Goal: Information Seeking & Learning: Learn about a topic

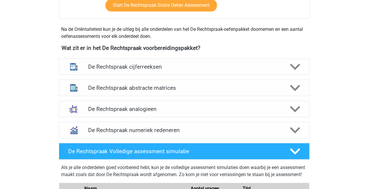
scroll to position [264, 0]
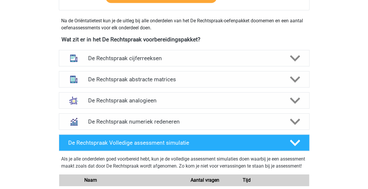
click at [154, 118] on h4 "De Rechtspraak numeriek redeneren" at bounding box center [184, 121] width 192 height 7
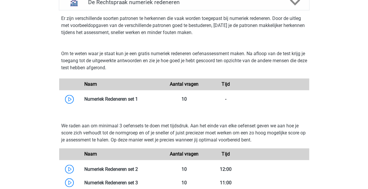
scroll to position [381, 0]
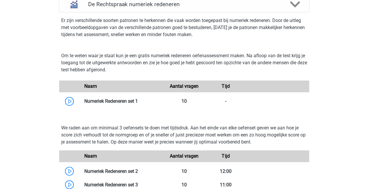
click at [138, 99] on link at bounding box center [138, 101] width 0 height 6
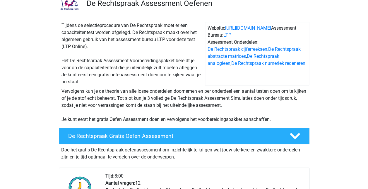
scroll to position [59, 0]
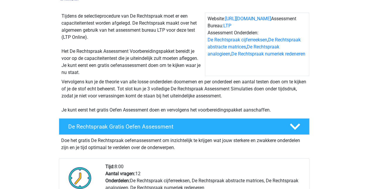
click at [262, 53] on link "De Rechtspraak numeriek redeneren" at bounding box center [268, 54] width 74 height 6
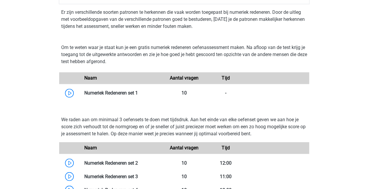
scroll to position [403, 0]
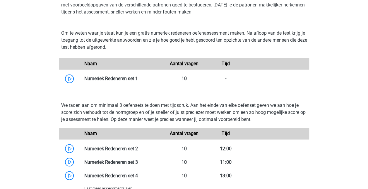
click at [138, 77] on link at bounding box center [138, 79] width 0 height 6
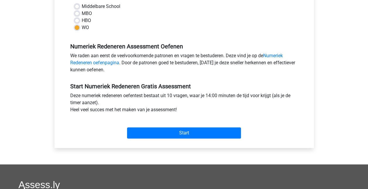
scroll to position [146, 0]
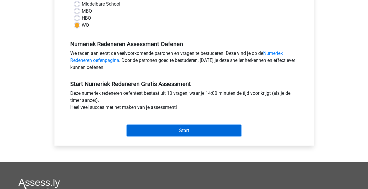
click at [193, 132] on input "Start" at bounding box center [184, 130] width 114 height 11
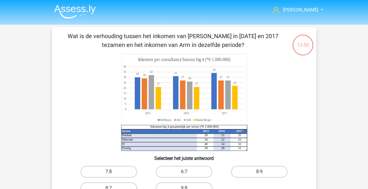
scroll to position [29, 0]
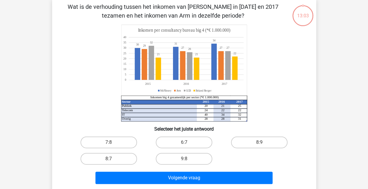
click at [122, 159] on label "8:7" at bounding box center [109, 159] width 57 height 12
click at [113, 159] on input "8:7" at bounding box center [111, 160] width 4 height 4
radio input "true"
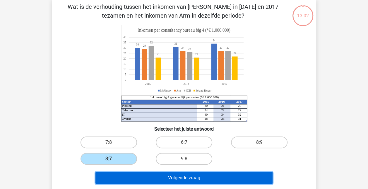
click at [197, 178] on button "Volgende vraag" at bounding box center [184, 177] width 177 height 12
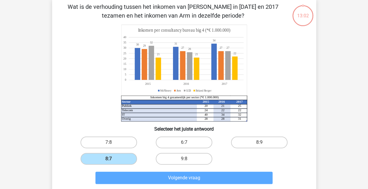
scroll to position [27, 0]
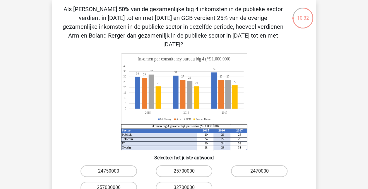
click at [261, 171] on input "2470000" at bounding box center [262, 173] width 4 height 4
radio input "true"
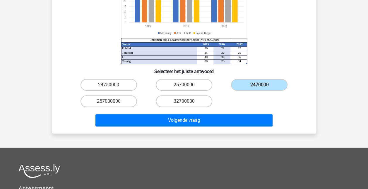
scroll to position [115, 0]
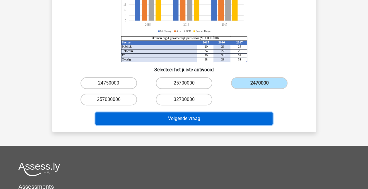
click at [230, 112] on button "Volgende vraag" at bounding box center [184, 118] width 177 height 12
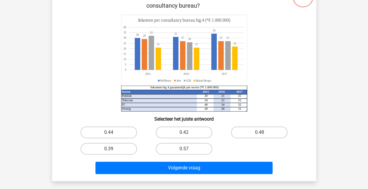
scroll to position [27, 0]
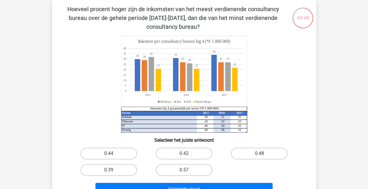
click at [119, 166] on label "0.39" at bounding box center [109, 170] width 57 height 12
click at [113, 170] on input "0.39" at bounding box center [111, 172] width 4 height 4
radio input "true"
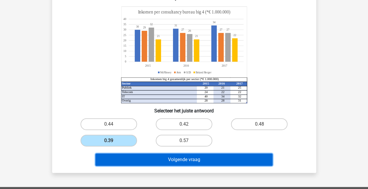
click at [203, 162] on button "Volgende vraag" at bounding box center [184, 159] width 177 height 12
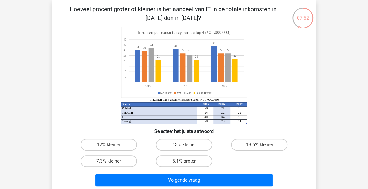
click at [273, 146] on label "18.5% kleiner" at bounding box center [259, 145] width 57 height 12
click at [263, 146] on input "18.5% kleiner" at bounding box center [262, 146] width 4 height 4
radio input "true"
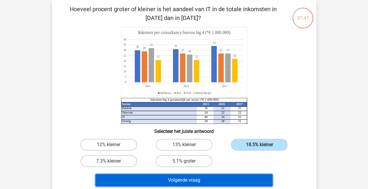
click at [243, 180] on button "Volgende vraag" at bounding box center [184, 180] width 177 height 12
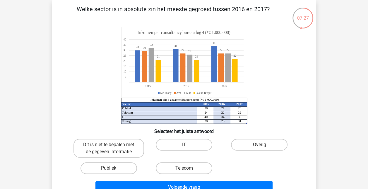
click at [117, 171] on label "Publiek" at bounding box center [109, 168] width 57 height 12
click at [113, 171] on input "Publiek" at bounding box center [111, 170] width 4 height 4
radio input "true"
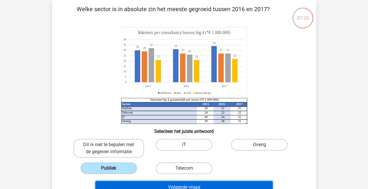
click at [156, 182] on button "Volgende vraag" at bounding box center [184, 187] width 177 height 12
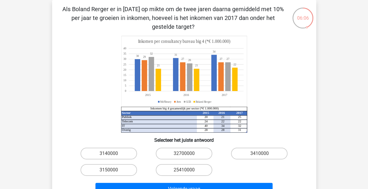
click at [105, 153] on label "3140000" at bounding box center [109, 153] width 57 height 12
click at [109, 153] on input "3140000" at bounding box center [111, 155] width 4 height 4
radio input "true"
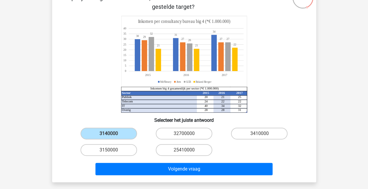
scroll to position [56, 0]
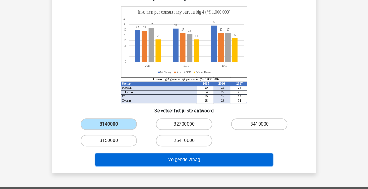
click at [240, 159] on button "Volgende vraag" at bounding box center [184, 159] width 177 height 12
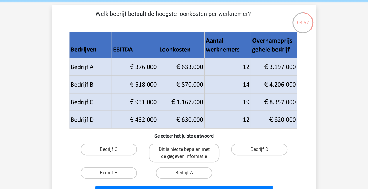
scroll to position [59, 0]
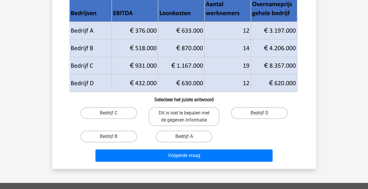
click at [202, 138] on label "Bedrijf A" at bounding box center [184, 136] width 57 height 12
click at [188, 138] on input "Bedrijf A" at bounding box center [186, 138] width 4 height 4
radio input "true"
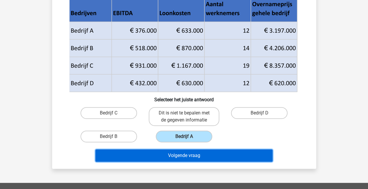
click at [206, 156] on button "Volgende vraag" at bounding box center [184, 155] width 177 height 12
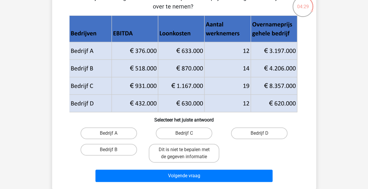
scroll to position [29, 0]
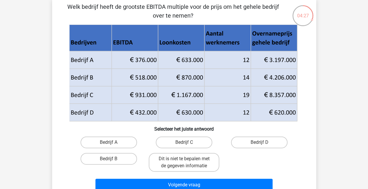
click at [205, 164] on label "Dit is niet te bepalen met de gegeven informatie" at bounding box center [184, 162] width 71 height 19
click at [188, 162] on input "Dit is niet te bepalen met de gegeven informatie" at bounding box center [186, 160] width 4 height 4
radio input "true"
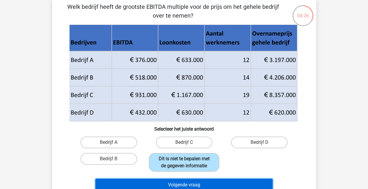
click at [202, 181] on button "Volgende vraag" at bounding box center [184, 184] width 177 height 12
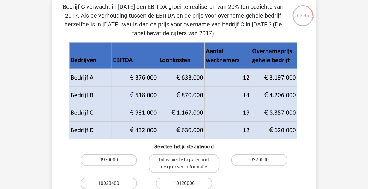
scroll to position [59, 0]
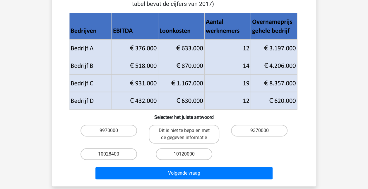
click at [105, 155] on label "10028400" at bounding box center [109, 154] width 57 height 12
click at [109, 155] on input "10028400" at bounding box center [111, 156] width 4 height 4
radio input "true"
click at [160, 181] on div "Volgende vraag" at bounding box center [184, 174] width 226 height 15
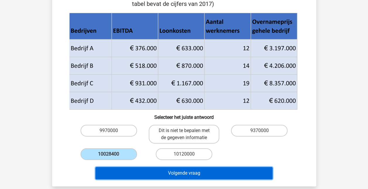
click at [166, 173] on button "Volgende vraag" at bounding box center [184, 173] width 177 height 12
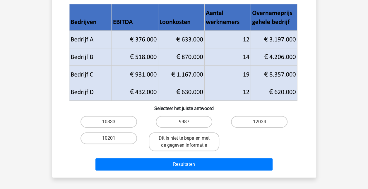
click at [265, 123] on label "12034" at bounding box center [259, 122] width 57 height 12
click at [263, 123] on input "12034" at bounding box center [262, 124] width 4 height 4
radio input "true"
click at [256, 121] on label "12034" at bounding box center [259, 122] width 57 height 12
click at [260, 122] on input "12034" at bounding box center [262, 124] width 4 height 4
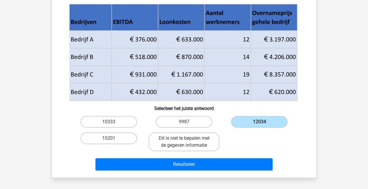
click at [120, 138] on label "10201" at bounding box center [109, 138] width 57 height 12
click at [113, 138] on input "10201" at bounding box center [111, 140] width 4 height 4
radio input "true"
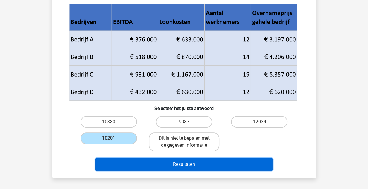
click at [187, 167] on button "Resultaten" at bounding box center [184, 164] width 177 height 12
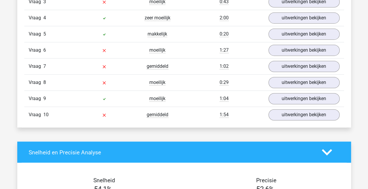
scroll to position [439, 0]
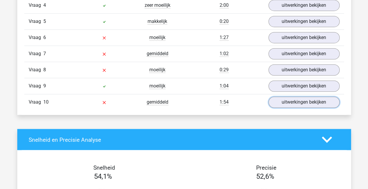
click at [281, 103] on link "uitwerkingen bekijken" at bounding box center [304, 101] width 71 height 11
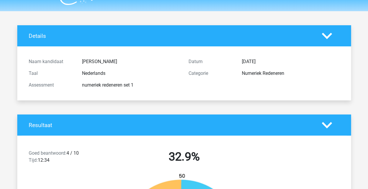
scroll to position [0, 0]
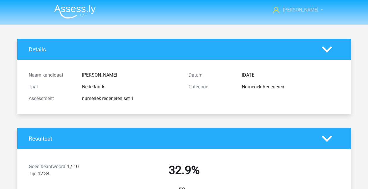
click at [314, 8] on link "[PERSON_NAME]" at bounding box center [295, 9] width 48 height 7
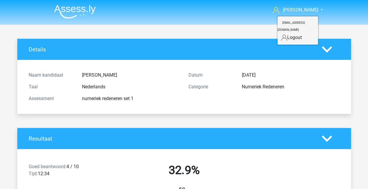
click at [337, 54] on div at bounding box center [331, 49] width 27 height 10
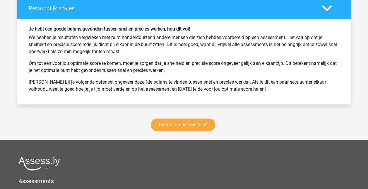
scroll to position [1025, 0]
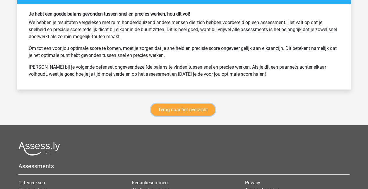
click at [195, 103] on link "Terug naar het overzicht" at bounding box center [183, 109] width 64 height 12
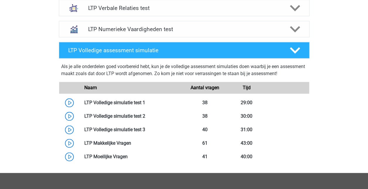
scroll to position [293, 0]
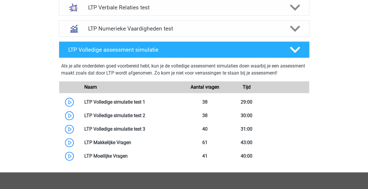
click at [168, 30] on h4 "LTP Numerieke Vaardigheden test" at bounding box center [184, 28] width 192 height 7
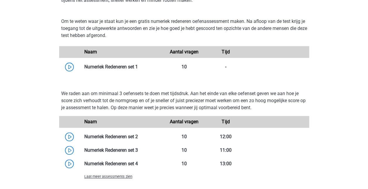
scroll to position [381, 0]
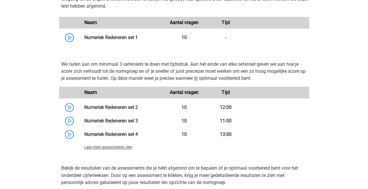
click at [87, 147] on span "Laat meer assessments zien" at bounding box center [108, 147] width 48 height 4
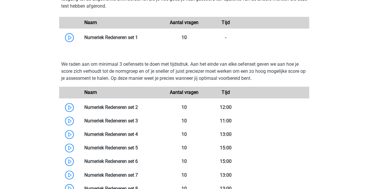
click at [138, 106] on link at bounding box center [138, 107] width 0 height 6
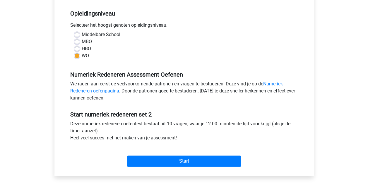
scroll to position [117, 0]
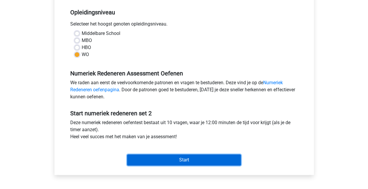
click at [167, 158] on input "Start" at bounding box center [184, 159] width 114 height 11
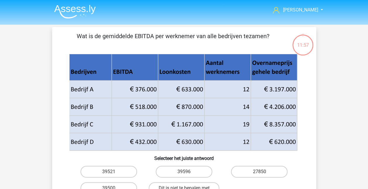
click at [168, 48] on p "Wat is de gemiddelde EBITDA per werknemer van alle bedrijven tezamen?" at bounding box center [174, 41] width 224 height 18
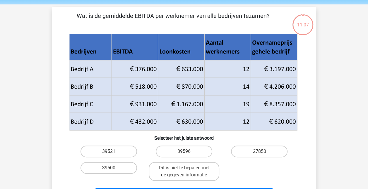
scroll to position [29, 0]
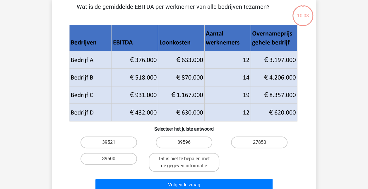
click at [187, 144] on input "39596" at bounding box center [186, 144] width 4 height 4
radio input "true"
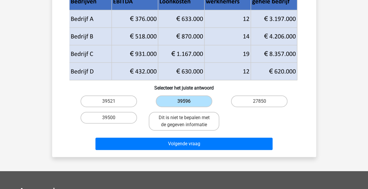
scroll to position [88, 0]
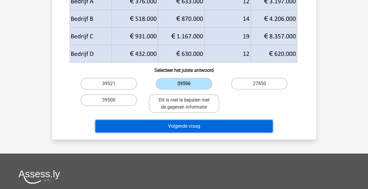
click at [225, 129] on button "Volgende vraag" at bounding box center [184, 126] width 177 height 12
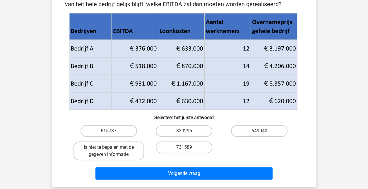
scroll to position [59, 0]
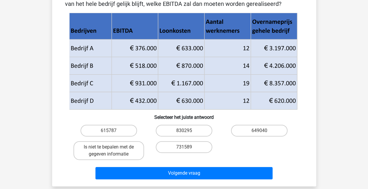
click at [104, 130] on label "615787" at bounding box center [109, 131] width 57 height 12
click at [109, 130] on input "615787" at bounding box center [111, 132] width 4 height 4
radio input "true"
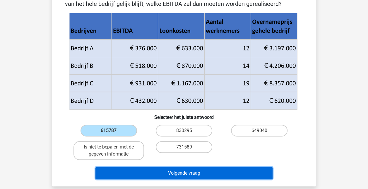
click at [182, 172] on button "Volgende vraag" at bounding box center [184, 173] width 177 height 12
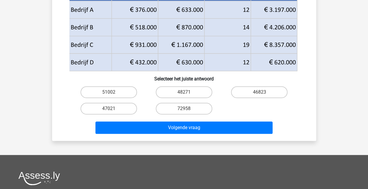
scroll to position [88, 0]
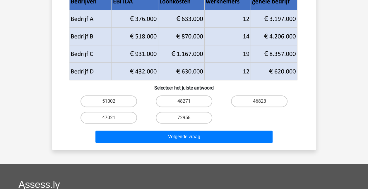
click at [104, 116] on label "47021" at bounding box center [109, 118] width 57 height 12
click at [109, 117] on input "47021" at bounding box center [111, 119] width 4 height 4
radio input "true"
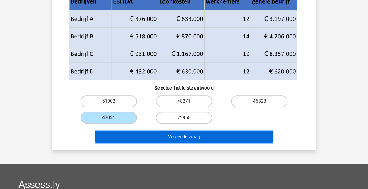
click at [171, 139] on button "Volgende vraag" at bounding box center [184, 136] width 177 height 12
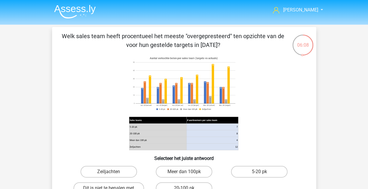
scroll to position [29, 0]
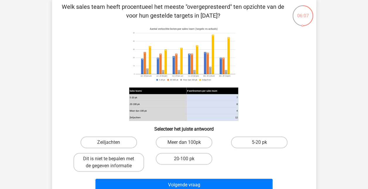
click at [109, 168] on label "Dit is niet te bepalen met de gegeven informatie" at bounding box center [109, 162] width 71 height 19
click at [109, 162] on input "Dit is niet te bepalen met de gegeven informatie" at bounding box center [111, 160] width 4 height 4
radio input "true"
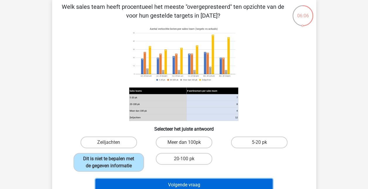
click at [190, 186] on button "Volgende vraag" at bounding box center [184, 184] width 177 height 12
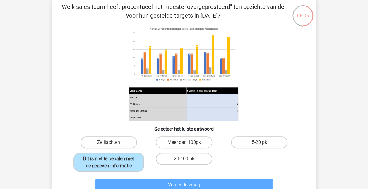
scroll to position [27, 0]
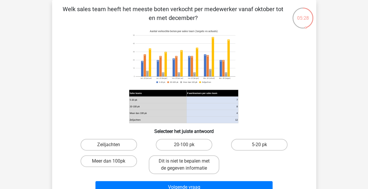
click at [115, 144] on label "Zeiljachten" at bounding box center [109, 145] width 57 height 12
click at [113, 144] on input "Zeiljachten" at bounding box center [111, 146] width 4 height 4
radio input "true"
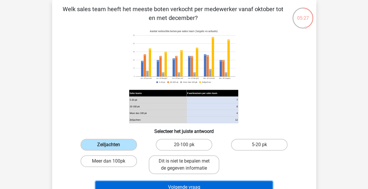
click at [212, 187] on button "Volgende vraag" at bounding box center [184, 187] width 177 height 12
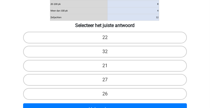
scroll to position [127, 0]
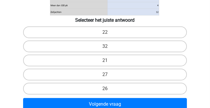
click at [115, 72] on label "27" at bounding box center [105, 75] width 164 height 12
click at [109, 74] on input "27" at bounding box center [107, 76] width 4 height 4
radio input "true"
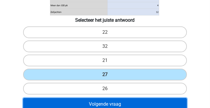
click at [111, 103] on button "Volgende vraag" at bounding box center [105, 104] width 164 height 12
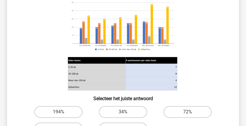
scroll to position [100, 0]
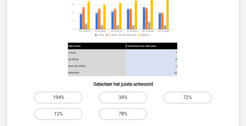
click at [134, 111] on label "78%" at bounding box center [123, 114] width 48 height 12
click at [127, 114] on input "78%" at bounding box center [125, 116] width 4 height 4
radio input "true"
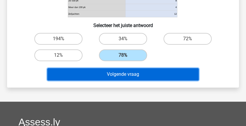
click at [163, 73] on button "Volgende vraag" at bounding box center [122, 74] width 151 height 12
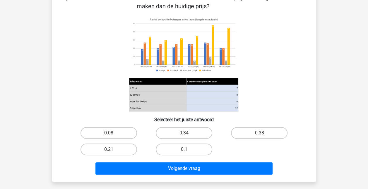
scroll to position [83, 0]
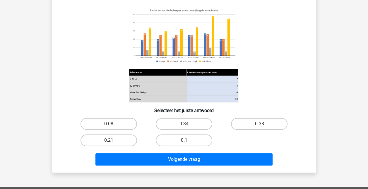
click at [178, 139] on label "0.1" at bounding box center [184, 140] width 57 height 12
click at [184, 140] on input "0.1" at bounding box center [186, 142] width 4 height 4
radio input "true"
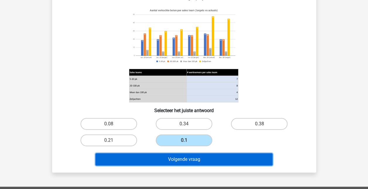
click at [171, 161] on button "Volgende vraag" at bounding box center [184, 159] width 177 height 12
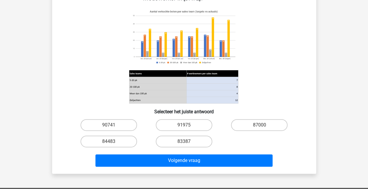
scroll to position [86, 0]
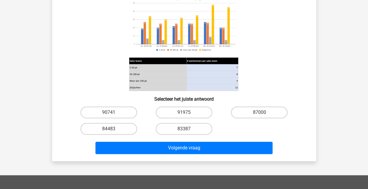
click at [189, 129] on label "83387" at bounding box center [184, 129] width 57 height 12
click at [188, 129] on input "83387" at bounding box center [186, 131] width 4 height 4
radio input "true"
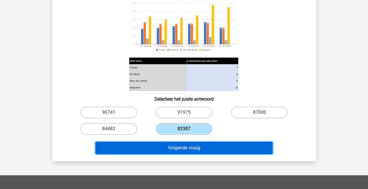
click at [187, 145] on button "Volgende vraag" at bounding box center [184, 148] width 177 height 12
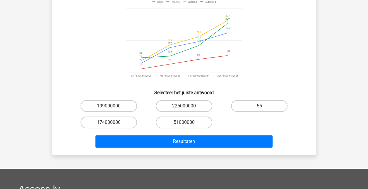
scroll to position [27, 0]
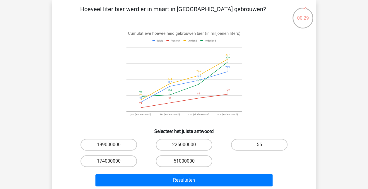
click at [169, 160] on label "51000000" at bounding box center [184, 161] width 57 height 12
click at [184, 161] on input "51000000" at bounding box center [186, 163] width 4 height 4
radio input "true"
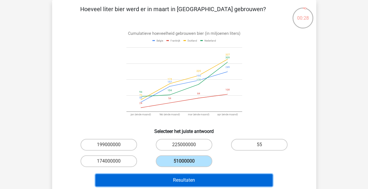
click at [178, 180] on button "Resultaten" at bounding box center [184, 180] width 177 height 12
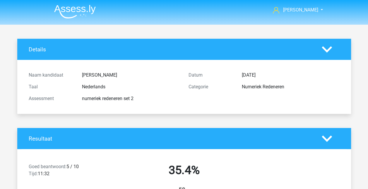
click at [327, 49] on icon at bounding box center [327, 49] width 10 height 10
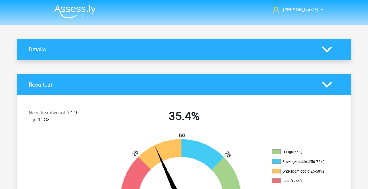
click at [324, 81] on icon at bounding box center [327, 84] width 10 height 10
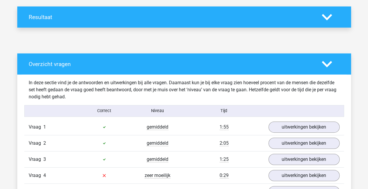
scroll to position [88, 0]
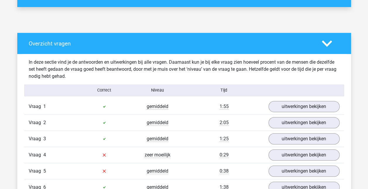
click at [325, 43] on polygon at bounding box center [327, 43] width 10 height 6
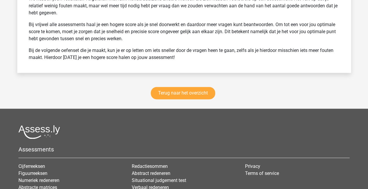
scroll to position [410, 0]
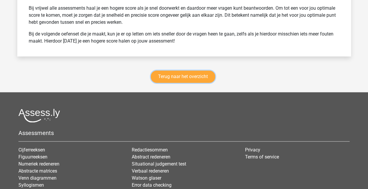
click at [202, 76] on link "Terug naar het overzicht" at bounding box center [183, 76] width 64 height 12
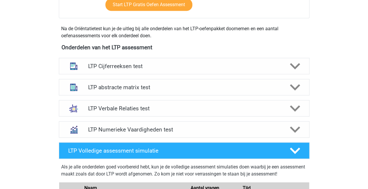
scroll to position [205, 0]
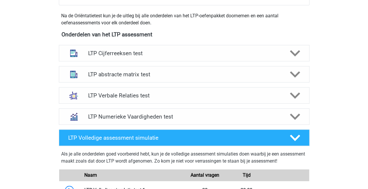
click at [255, 116] on h4 "LTP Numerieke Vaardigheden test" at bounding box center [184, 116] width 192 height 7
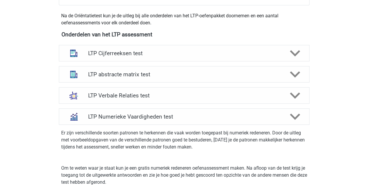
click at [168, 117] on h4 "LTP Numerieke Vaardigheden test" at bounding box center [184, 116] width 192 height 7
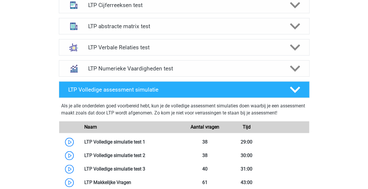
scroll to position [234, 0]
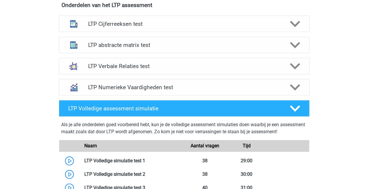
click at [297, 86] on polygon at bounding box center [295, 87] width 10 height 6
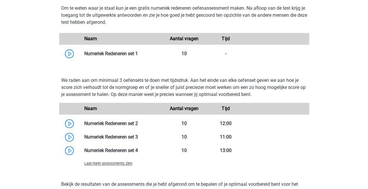
scroll to position [352, 0]
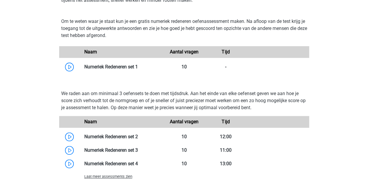
click at [138, 134] on link at bounding box center [138, 137] width 0 height 6
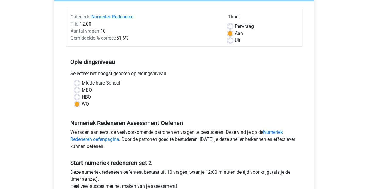
scroll to position [59, 0]
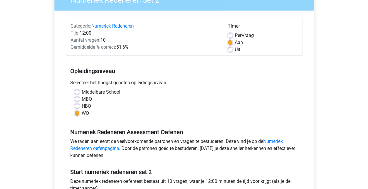
click at [235, 37] on label "Per Vraag" at bounding box center [244, 35] width 19 height 7
click at [232, 37] on input "Per Vraag" at bounding box center [230, 35] width 5 height 6
radio input "true"
click at [204, 55] on div "Categorie: Numeriek Redeneren Tijd: 12:00 Aantal vragen: 10 Gemiddelde % correc…" at bounding box center [184, 37] width 237 height 38
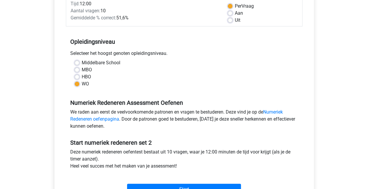
scroll to position [117, 0]
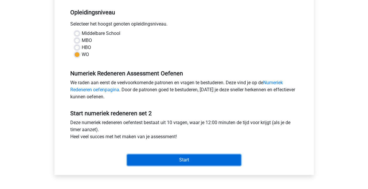
click at [182, 158] on input "Start" at bounding box center [184, 159] width 114 height 11
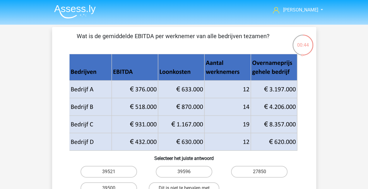
click at [190, 173] on label "39596" at bounding box center [184, 172] width 57 height 12
click at [188, 173] on input "39596" at bounding box center [186, 173] width 4 height 4
radio input "true"
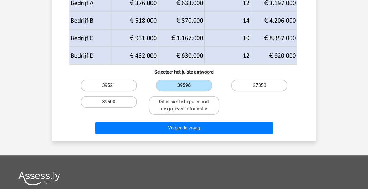
scroll to position [88, 0]
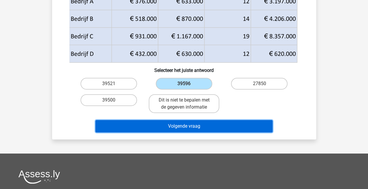
click at [208, 127] on button "Volgende vraag" at bounding box center [184, 126] width 177 height 12
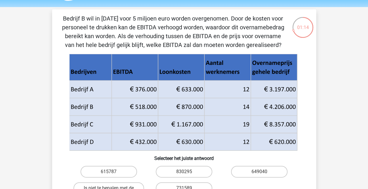
scroll to position [29, 0]
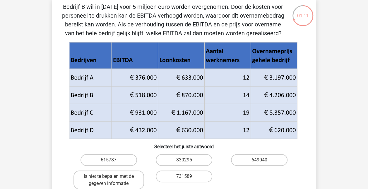
click at [134, 158] on label "615787" at bounding box center [109, 160] width 57 height 12
click at [113, 160] on input "615787" at bounding box center [111, 162] width 4 height 4
radio input "true"
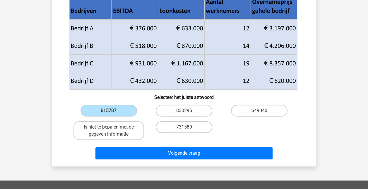
scroll to position [88, 0]
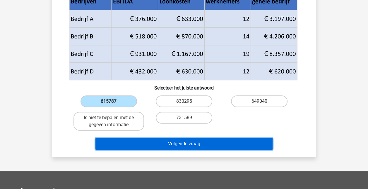
click at [231, 143] on button "Volgende vraag" at bounding box center [184, 143] width 177 height 12
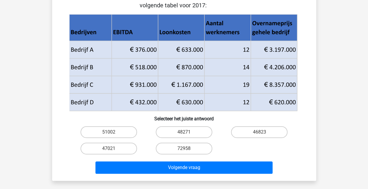
scroll to position [59, 0]
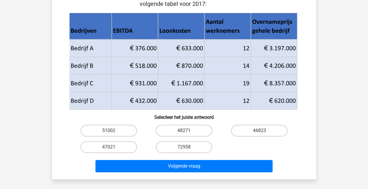
click at [122, 145] on label "47021" at bounding box center [109, 147] width 57 height 12
click at [113, 147] on input "47021" at bounding box center [111, 149] width 4 height 4
radio input "true"
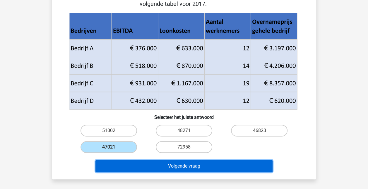
click at [205, 166] on button "Volgende vraag" at bounding box center [184, 166] width 177 height 12
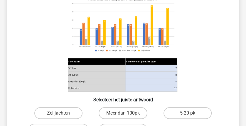
click at [130, 115] on label "Meer dan 100pk" at bounding box center [122, 113] width 49 height 12
click at [127, 115] on input "Meer dan 100pk" at bounding box center [125, 115] width 4 height 4
radio input "true"
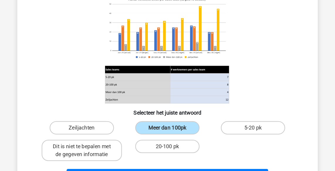
scroll to position [58, 0]
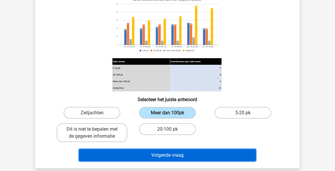
click at [204, 154] on button "Volgende vraag" at bounding box center [167, 155] width 177 height 12
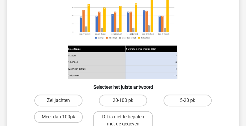
scroll to position [78, 0]
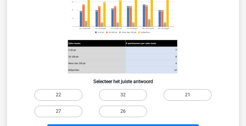
scroll to position [78, 0]
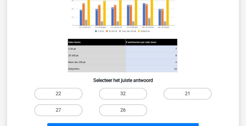
click at [141, 111] on label "26" at bounding box center [123, 110] width 48 height 12
click at [127, 111] on input "26" at bounding box center [125, 112] width 4 height 4
radio input "true"
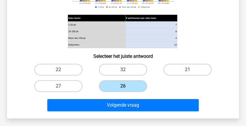
scroll to position [117, 0]
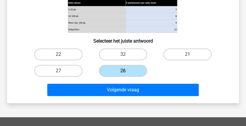
click at [174, 58] on label "21" at bounding box center [187, 54] width 48 height 12
click at [187, 58] on input "21" at bounding box center [189, 56] width 4 height 4
radio input "true"
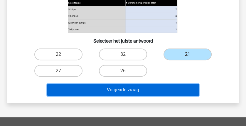
click at [164, 88] on button "Volgende vraag" at bounding box center [122, 89] width 151 height 12
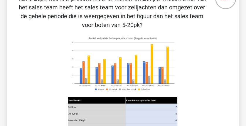
scroll to position [7, 0]
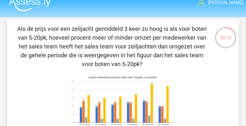
click at [224, 41] on div "00:16" at bounding box center [225, 34] width 22 height 15
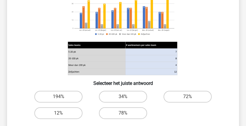
scroll to position [105, 0]
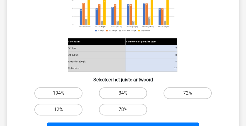
click at [140, 92] on label "34%" at bounding box center [123, 93] width 48 height 12
click at [127, 93] on input "34%" at bounding box center [125, 95] width 4 height 4
radio input "true"
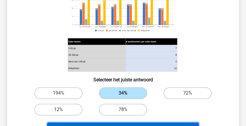
click at [142, 123] on button "Volgende vraag" at bounding box center [122, 128] width 151 height 12
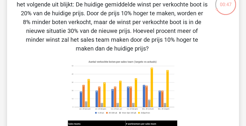
scroll to position [46, 0]
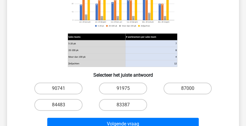
scroll to position [125, 0]
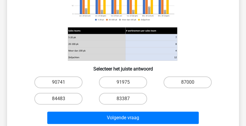
click at [190, 82] on input "87000" at bounding box center [189, 84] width 4 height 4
radio input "true"
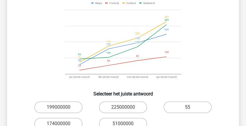
scroll to position [79, 0]
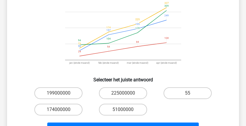
click at [136, 110] on label "51000000" at bounding box center [123, 109] width 48 height 12
click at [127, 110] on input "51000000" at bounding box center [125, 111] width 4 height 4
radio input "true"
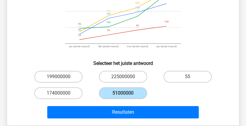
scroll to position [117, 0]
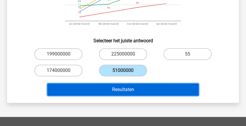
click at [168, 91] on button "Resultaten" at bounding box center [122, 89] width 151 height 12
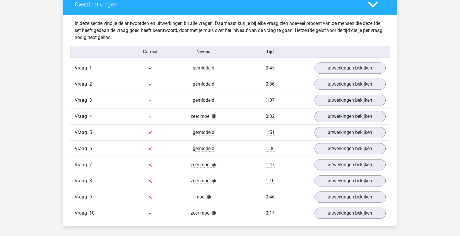
scroll to position [330, 0]
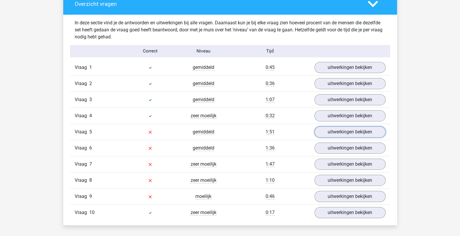
click at [245, 122] on link "uitwerkingen bekijken" at bounding box center [350, 131] width 71 height 11
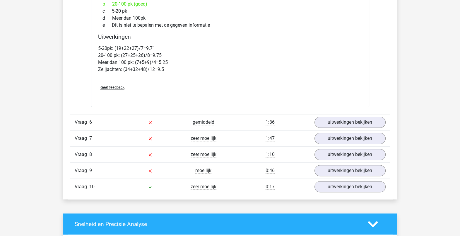
scroll to position [732, 0]
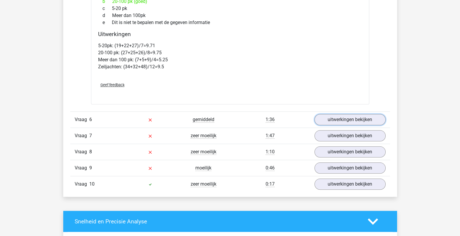
click at [245, 114] on link "uitwerkingen bekijken" at bounding box center [350, 119] width 71 height 11
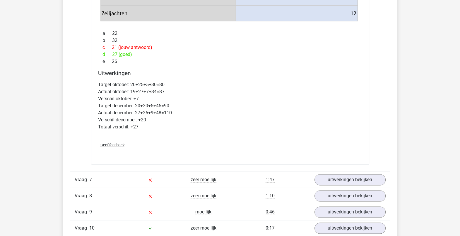
scroll to position [1098, 0]
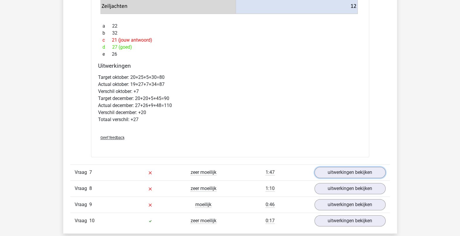
click at [245, 122] on link "uitwerkingen bekijken" at bounding box center [350, 172] width 71 height 11
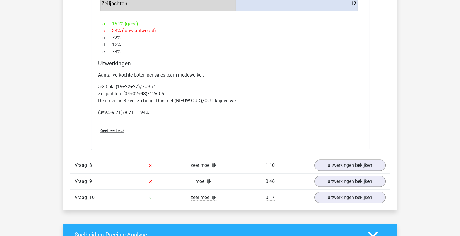
scroll to position [1538, 0]
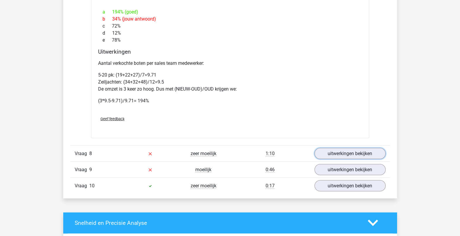
click at [245, 122] on link "uitwerkingen bekijken" at bounding box center [350, 153] width 71 height 11
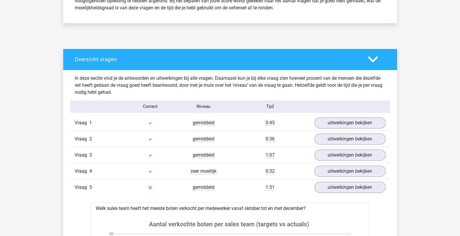
scroll to position [220, 0]
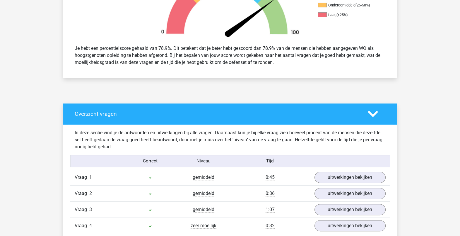
click at [245, 114] on icon at bounding box center [373, 114] width 10 height 10
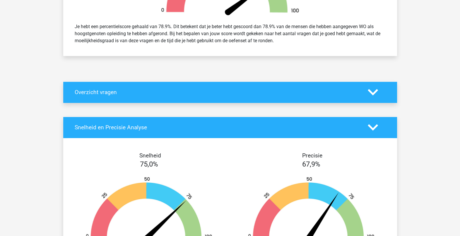
scroll to position [293, 0]
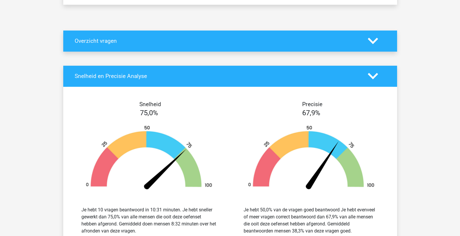
click at [245, 79] on icon at bounding box center [373, 76] width 10 height 10
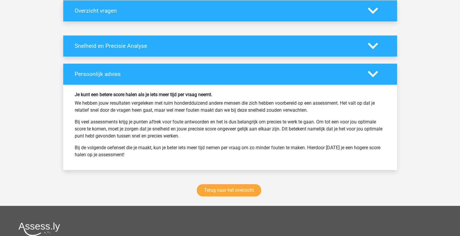
scroll to position [330, 0]
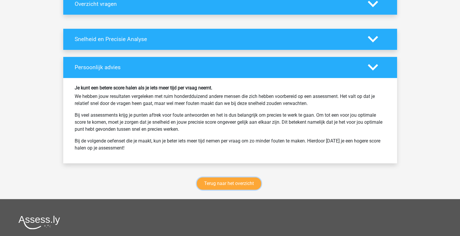
click at [245, 122] on link "Terug naar het overzicht" at bounding box center [229, 183] width 64 height 12
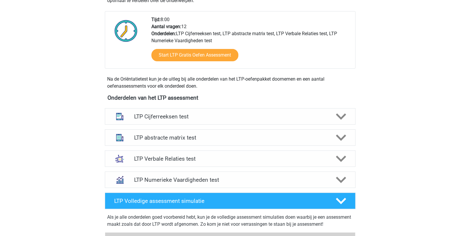
scroll to position [183, 0]
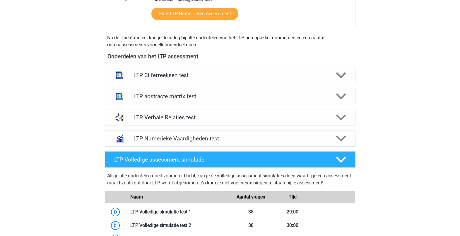
click at [343, 135] on icon at bounding box center [341, 138] width 10 height 10
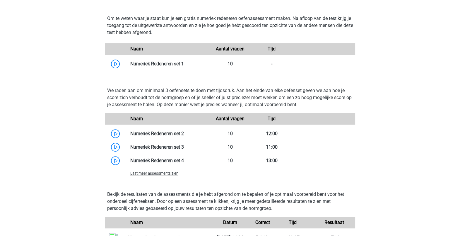
scroll to position [366, 0]
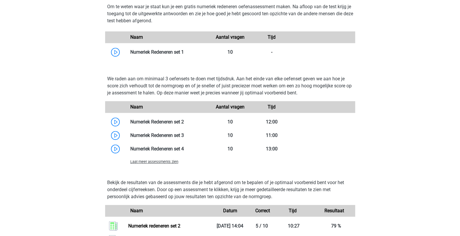
click at [184, 122] on link at bounding box center [184, 122] width 0 height 6
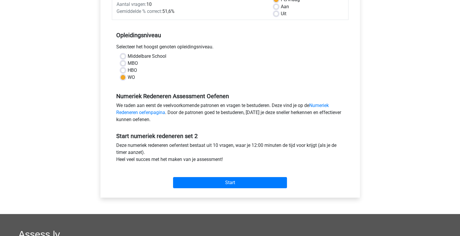
scroll to position [110, 0]
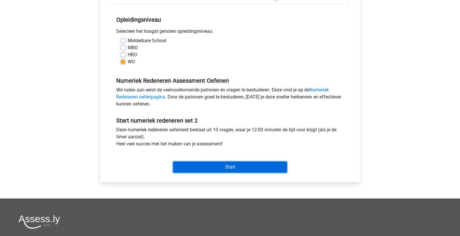
click at [221, 166] on input "Start" at bounding box center [230, 166] width 114 height 11
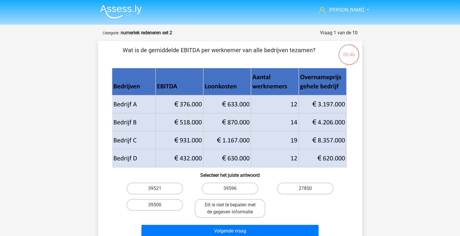
click at [226, 185] on label "39596" at bounding box center [230, 189] width 57 height 12
click at [230, 188] on input "39596" at bounding box center [232, 190] width 4 height 4
radio input "true"
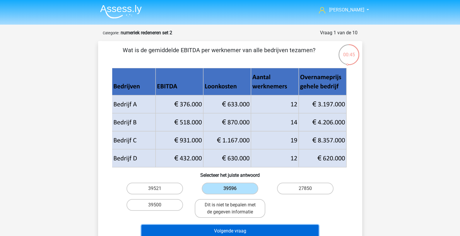
click at [252, 227] on button "Volgende vraag" at bounding box center [230, 231] width 177 height 12
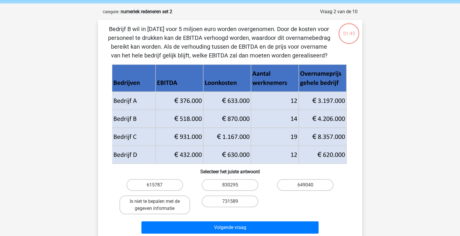
scroll to position [29, 0]
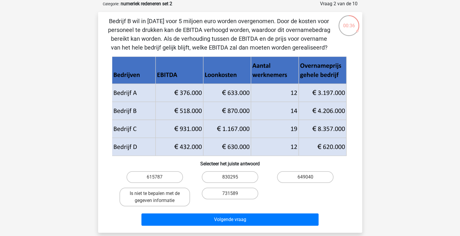
click at [172, 177] on label "615787" at bounding box center [155, 177] width 57 height 12
click at [158, 177] on input "615787" at bounding box center [157, 179] width 4 height 4
radio input "true"
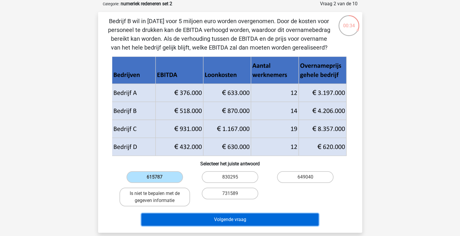
click at [221, 216] on button "Volgende vraag" at bounding box center [230, 219] width 177 height 12
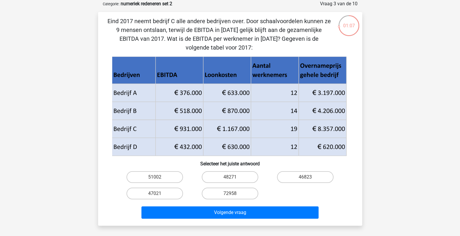
click at [173, 190] on label "47021" at bounding box center [155, 194] width 57 height 12
click at [158, 193] on input "47021" at bounding box center [157, 195] width 4 height 4
radio input "true"
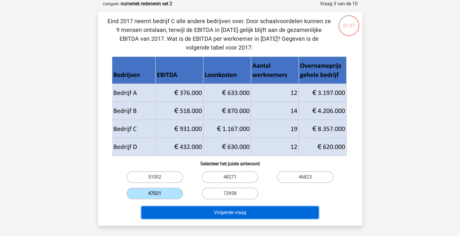
click at [200, 214] on button "Volgende vraag" at bounding box center [230, 212] width 177 height 12
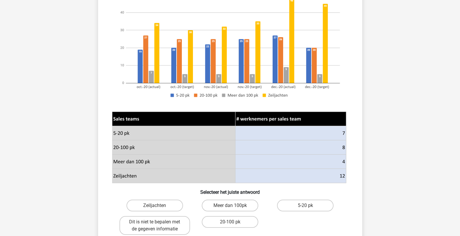
scroll to position [103, 0]
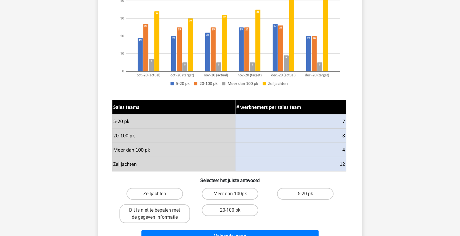
click at [249, 192] on label "Meer dan 100pk" at bounding box center [230, 194] width 57 height 12
click at [234, 194] on input "Meer dan 100pk" at bounding box center [232, 196] width 4 height 4
radio input "true"
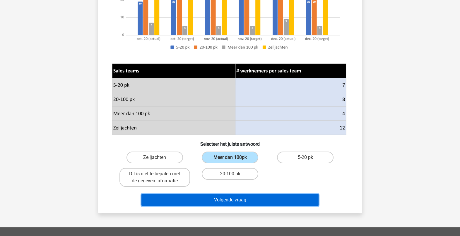
click at [254, 197] on button "Volgende vraag" at bounding box center [230, 200] width 177 height 12
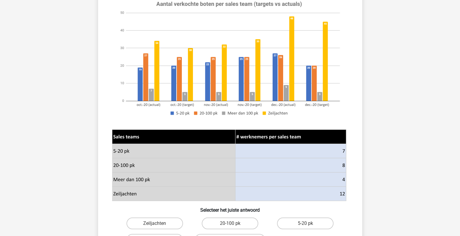
scroll to position [110, 0]
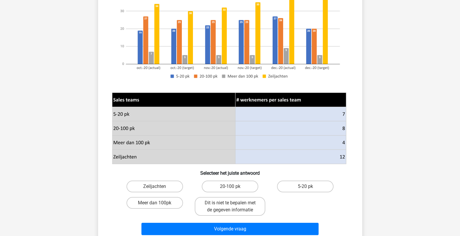
click at [251, 185] on label "20-100 pk" at bounding box center [230, 186] width 57 height 12
click at [234, 186] on input "20-100 pk" at bounding box center [232, 188] width 4 height 4
radio input "true"
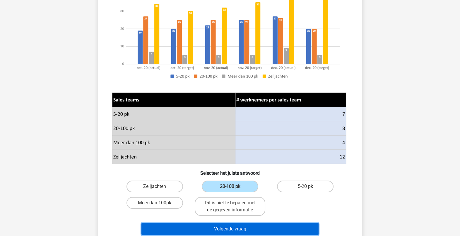
click at [277, 228] on button "Volgende vraag" at bounding box center [230, 229] width 177 height 12
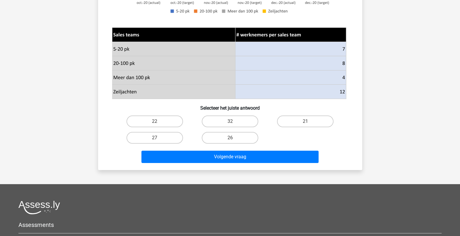
scroll to position [176, 0]
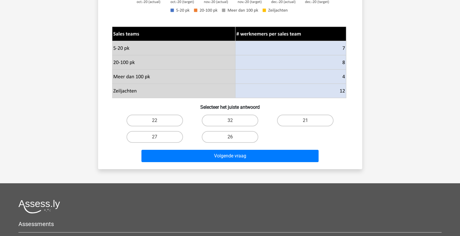
click at [314, 122] on label "21" at bounding box center [305, 121] width 57 height 12
click at [309, 122] on input "21" at bounding box center [308, 122] width 4 height 4
radio input "true"
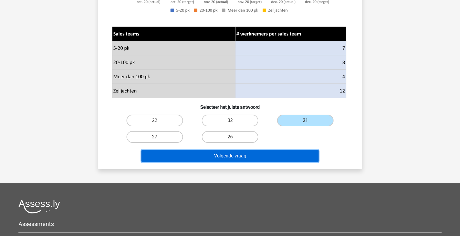
click at [288, 158] on button "Volgende vraag" at bounding box center [230, 156] width 177 height 12
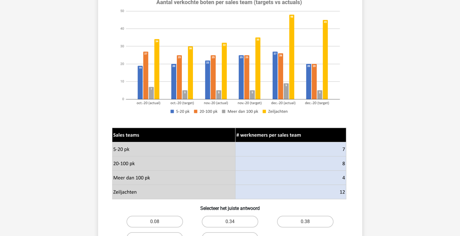
scroll to position [146, 0]
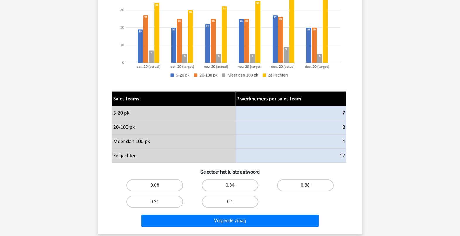
click at [168, 202] on label "0.21" at bounding box center [155, 202] width 57 height 12
click at [158, 202] on input "0.21" at bounding box center [157, 204] width 4 height 4
radio input "true"
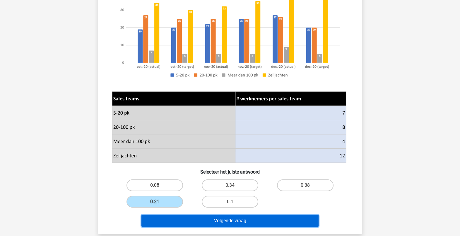
click at [251, 216] on button "Volgende vraag" at bounding box center [230, 220] width 177 height 12
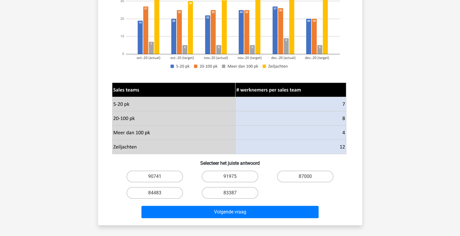
click at [166, 189] on label "84483" at bounding box center [155, 193] width 57 height 12
click at [158, 193] on input "84483" at bounding box center [157, 195] width 4 height 4
radio input "true"
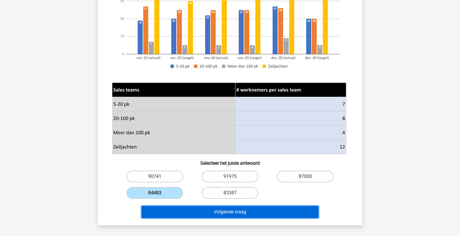
click at [180, 206] on button "Volgende vraag" at bounding box center [230, 212] width 177 height 12
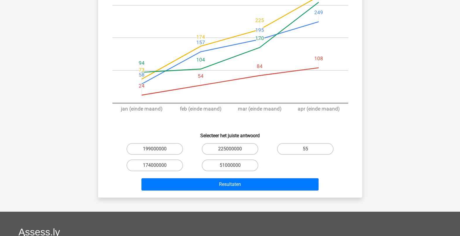
scroll to position [139, 0]
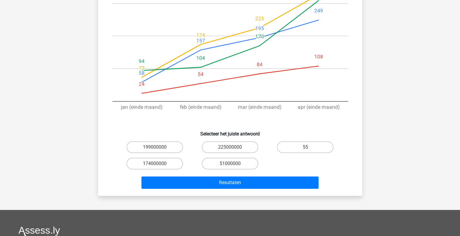
click at [244, 162] on label "51000000" at bounding box center [230, 164] width 57 height 12
click at [234, 163] on input "51000000" at bounding box center [232, 165] width 4 height 4
radio input "true"
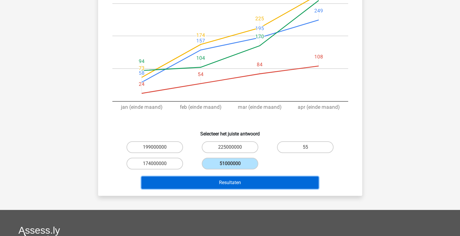
click at [247, 179] on button "Resultaten" at bounding box center [230, 182] width 177 height 12
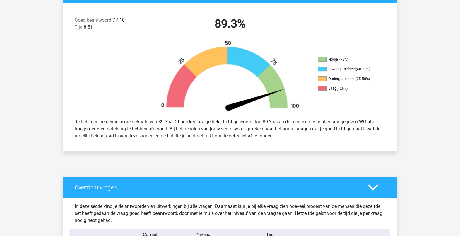
scroll to position [110, 0]
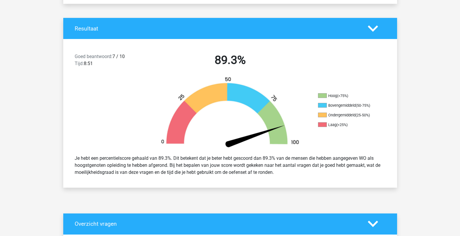
click at [371, 31] on icon at bounding box center [373, 28] width 10 height 10
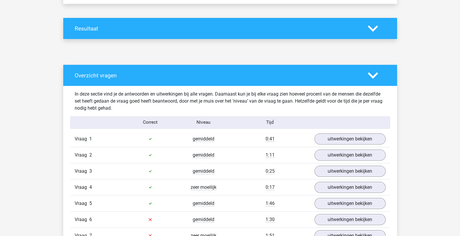
click at [377, 79] on icon at bounding box center [373, 75] width 10 height 10
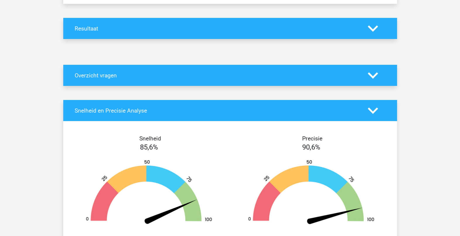
scroll to position [146, 0]
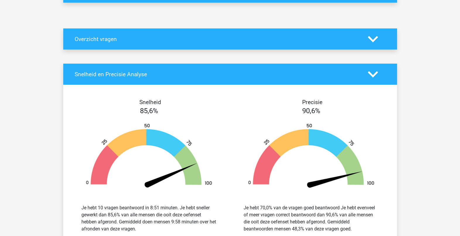
click at [374, 75] on polygon at bounding box center [373, 74] width 10 height 6
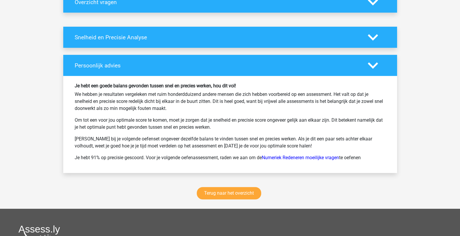
scroll to position [220, 0]
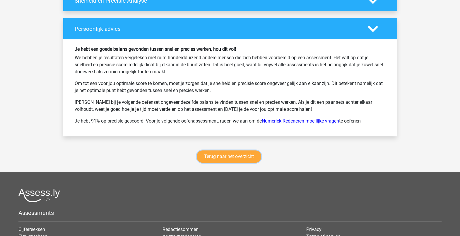
click at [222, 155] on link "Terug naar het overzicht" at bounding box center [229, 156] width 64 height 12
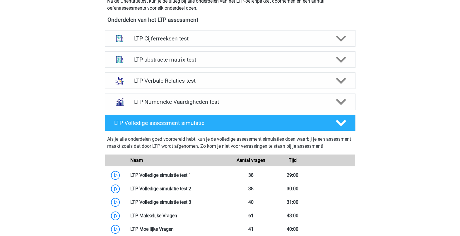
scroll to position [220, 0]
click at [180, 107] on div "LTP Numerieke Vaardigheden test" at bounding box center [230, 101] width 251 height 16
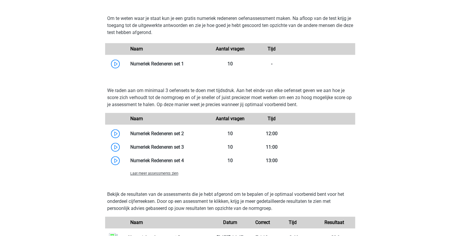
scroll to position [366, 0]
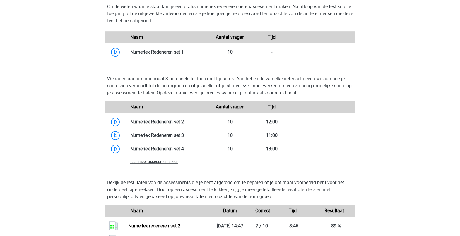
click at [184, 132] on link at bounding box center [184, 135] width 0 height 6
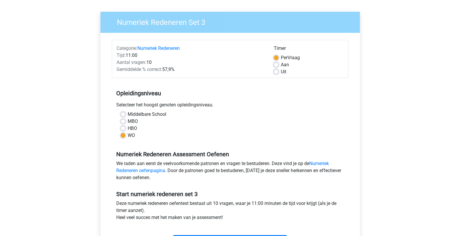
scroll to position [73, 0]
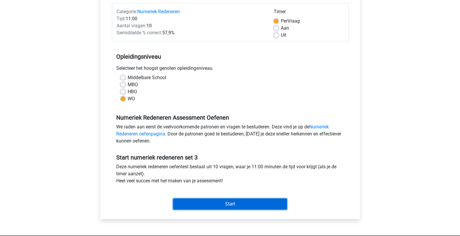
click at [226, 200] on input "Start" at bounding box center [230, 203] width 114 height 11
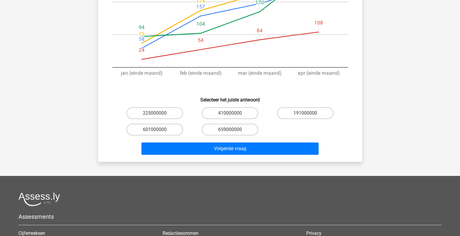
scroll to position [183, 0]
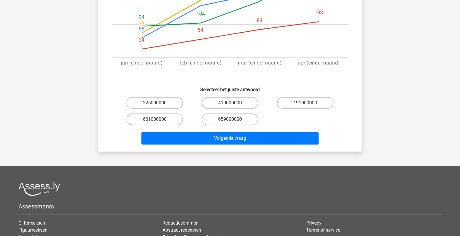
click at [321, 98] on label "191000000" at bounding box center [305, 103] width 57 height 12
click at [309, 103] on input "191000000" at bounding box center [308, 105] width 4 height 4
radio input "true"
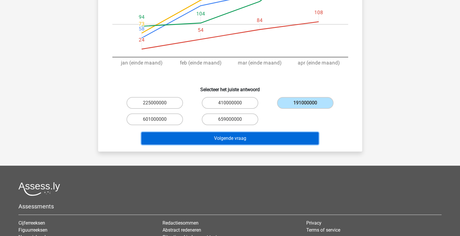
click at [282, 136] on button "Volgende vraag" at bounding box center [230, 138] width 177 height 12
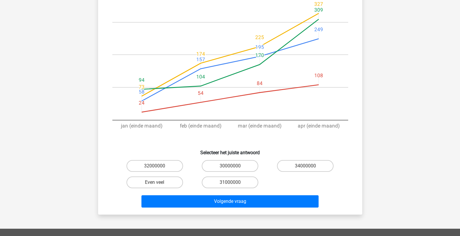
scroll to position [139, 0]
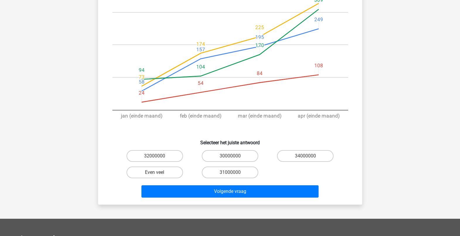
click at [173, 166] on label "Even veel" at bounding box center [155, 172] width 57 height 12
click at [158, 172] on input "Even veel" at bounding box center [157, 174] width 4 height 4
radio input "true"
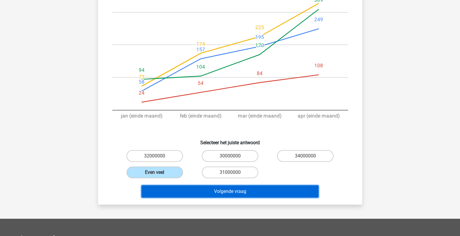
click at [244, 185] on button "Volgende vraag" at bounding box center [230, 191] width 177 height 12
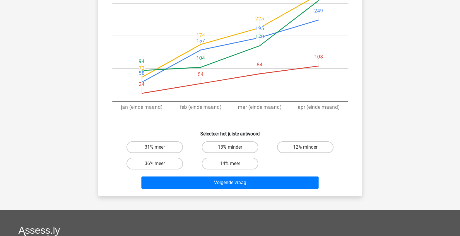
click at [175, 167] on label "36% meer" at bounding box center [155, 164] width 57 height 12
click at [158, 167] on input "36% meer" at bounding box center [157, 165] width 4 height 4
radio input "true"
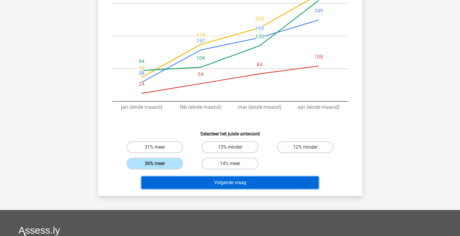
click at [209, 182] on button "Volgende vraag" at bounding box center [230, 182] width 177 height 12
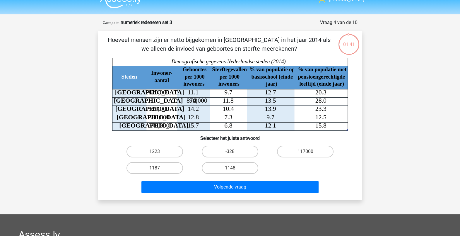
scroll to position [0, 0]
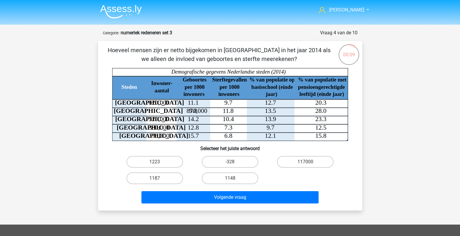
click at [238, 176] on label "1148" at bounding box center [230, 178] width 57 height 12
click at [234, 178] on input "1148" at bounding box center [232, 180] width 4 height 4
radio input "true"
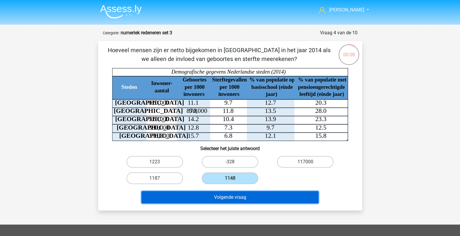
click at [242, 195] on button "Volgende vraag" at bounding box center [230, 197] width 177 height 12
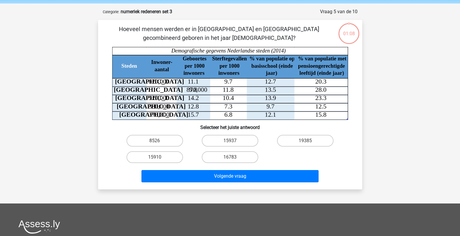
scroll to position [29, 0]
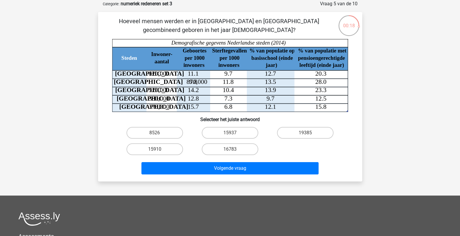
click at [173, 147] on label "15910" at bounding box center [155, 149] width 57 height 12
click at [158, 149] on input "15910" at bounding box center [157, 151] width 4 height 4
radio input "true"
click at [212, 174] on div "Volgende vraag" at bounding box center [230, 169] width 226 height 15
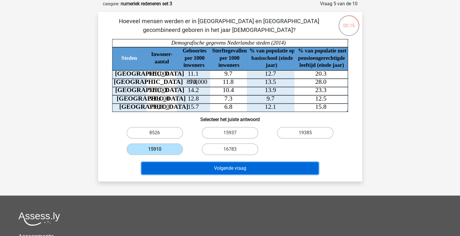
click at [213, 171] on button "Volgende vraag" at bounding box center [230, 168] width 177 height 12
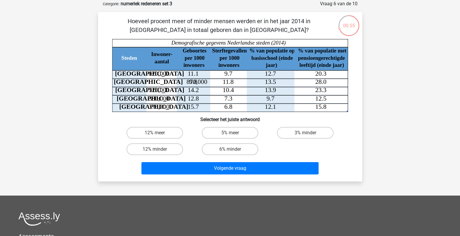
click at [197, 83] on icon at bounding box center [203, 91] width 182 height 42
click at [221, 145] on label "6% minder" at bounding box center [230, 149] width 57 height 12
click at [230, 149] on input "6% minder" at bounding box center [232, 151] width 4 height 4
radio input "true"
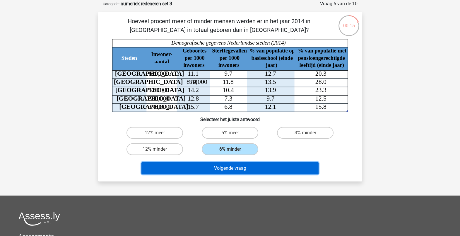
click at [223, 168] on button "Volgende vraag" at bounding box center [230, 168] width 177 height 12
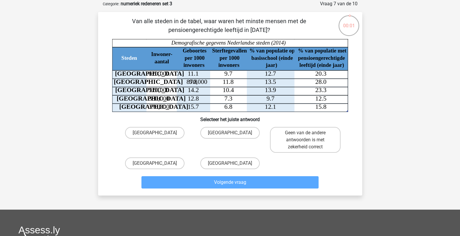
click at [221, 158] on label "Den Haag" at bounding box center [229, 163] width 59 height 12
click at [230, 163] on input "Den Haag" at bounding box center [232, 165] width 4 height 4
radio input "true"
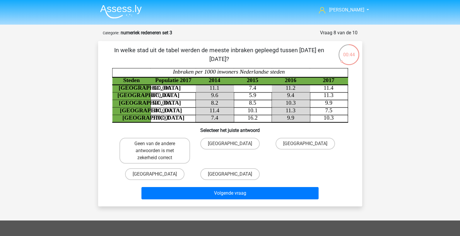
click at [176, 142] on label "Geen van de andere antwoorden is met zekerheid correct" at bounding box center [155, 151] width 71 height 26
click at [158, 144] on input "Geen van de andere antwoorden is met zekerheid correct" at bounding box center [157, 146] width 4 height 4
radio input "true"
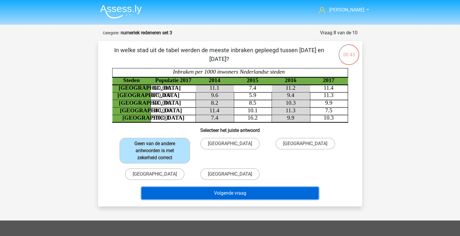
click at [201, 192] on button "Volgende vraag" at bounding box center [230, 193] width 177 height 12
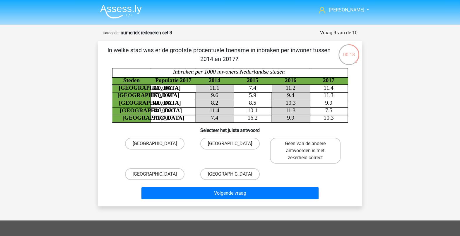
click at [174, 174] on label "[GEOGRAPHIC_DATA]" at bounding box center [154, 174] width 59 height 12
click at [158, 174] on input "[GEOGRAPHIC_DATA]" at bounding box center [157, 176] width 4 height 4
radio input "true"
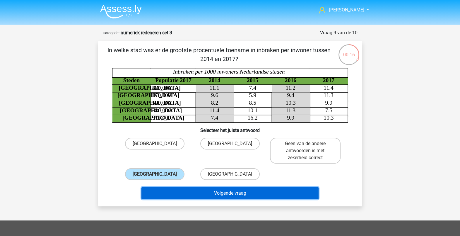
click at [215, 191] on button "Volgende vraag" at bounding box center [230, 193] width 177 height 12
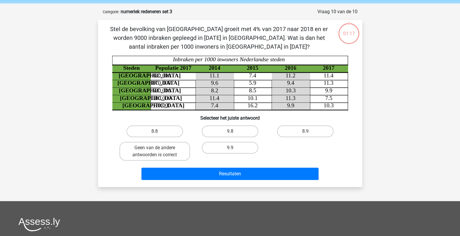
scroll to position [29, 0]
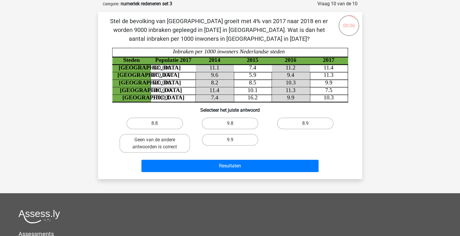
click at [294, 125] on label "8.9" at bounding box center [305, 123] width 57 height 12
click at [306, 125] on input "8.9" at bounding box center [308, 125] width 4 height 4
radio input "true"
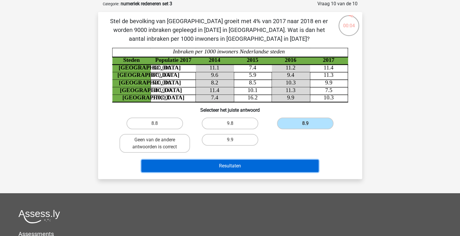
click at [265, 165] on button "Resultaten" at bounding box center [230, 166] width 177 height 12
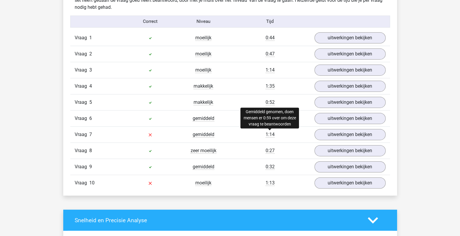
scroll to position [366, 0]
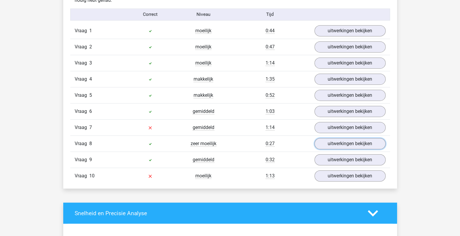
click at [324, 142] on link "uitwerkingen bekijken" at bounding box center [350, 143] width 71 height 11
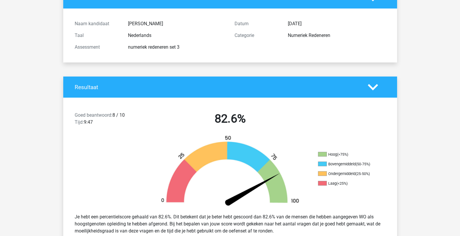
scroll to position [10, 0]
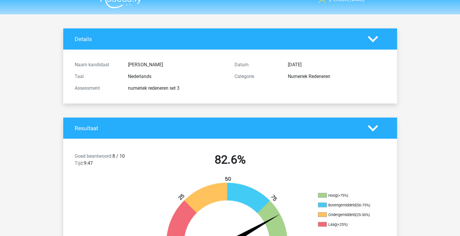
click at [372, 132] on icon at bounding box center [373, 128] width 10 height 10
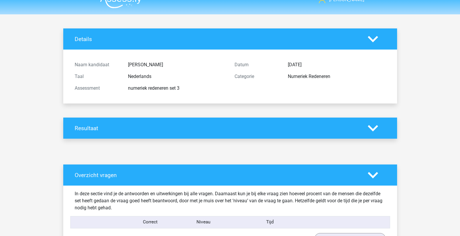
click at [376, 44] on icon at bounding box center [373, 39] width 10 height 10
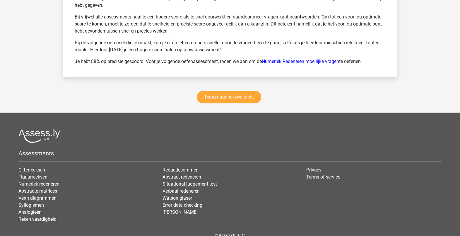
scroll to position [834, 0]
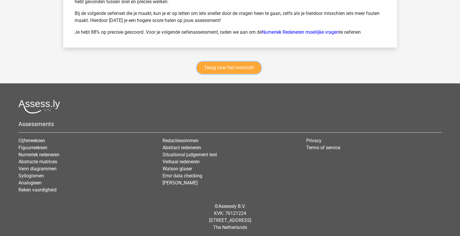
click at [249, 64] on link "Terug naar het overzicht" at bounding box center [229, 68] width 64 height 12
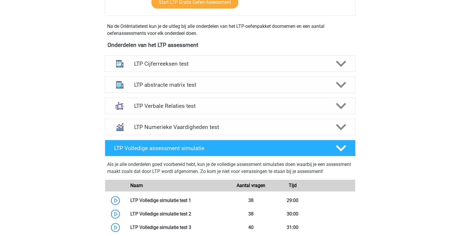
scroll to position [183, 0]
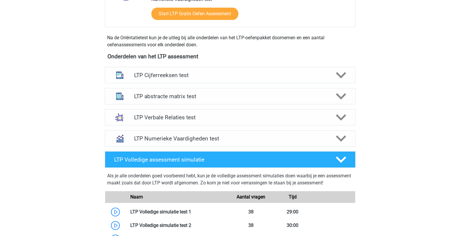
click at [345, 98] on icon at bounding box center [341, 96] width 10 height 10
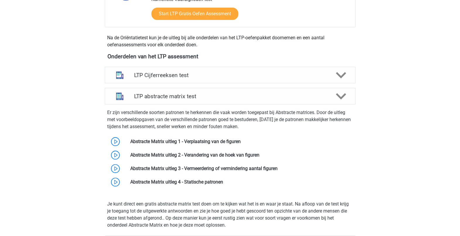
scroll to position [220, 0]
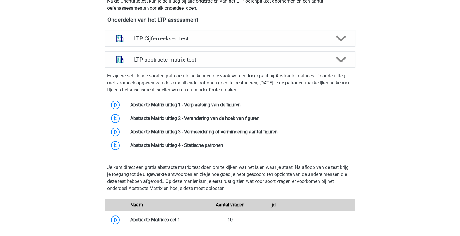
click at [241, 107] on link at bounding box center [241, 105] width 0 height 6
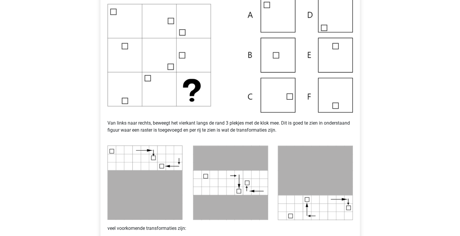
scroll to position [183, 0]
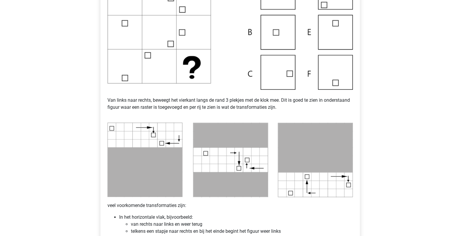
click at [278, 82] on img at bounding box center [231, 32] width 246 height 115
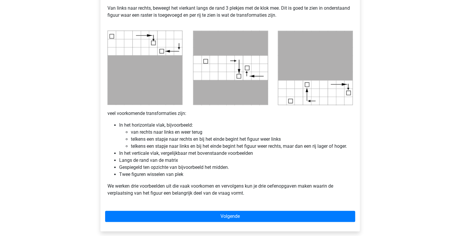
scroll to position [293, 0]
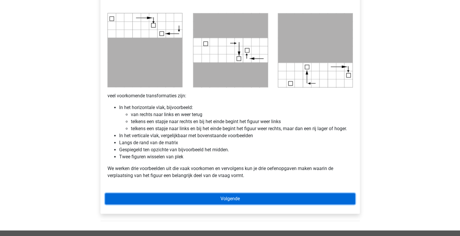
click at [248, 195] on link "Volgende" at bounding box center [230, 198] width 250 height 11
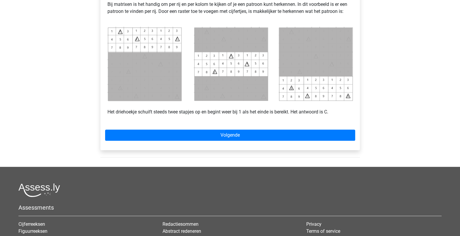
scroll to position [293, 0]
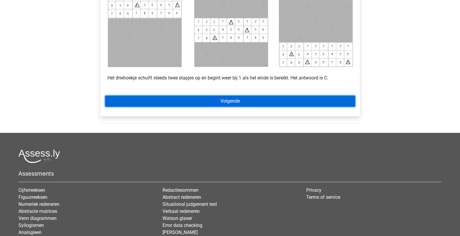
click at [226, 104] on link "Volgende" at bounding box center [230, 101] width 250 height 11
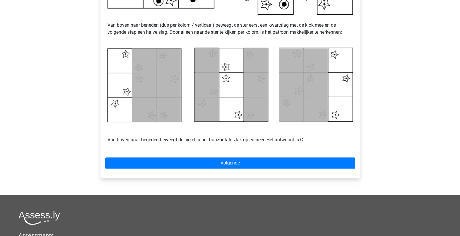
scroll to position [256, 0]
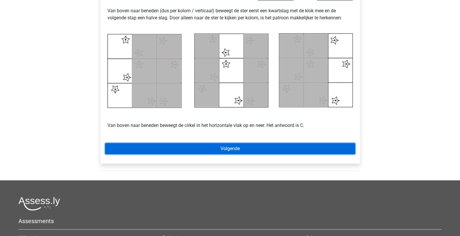
click at [281, 146] on link "Volgende" at bounding box center [230, 148] width 250 height 11
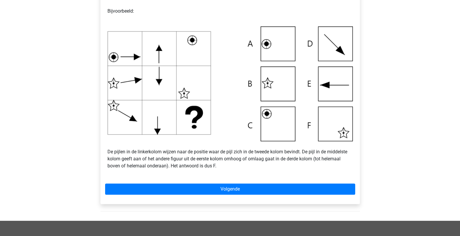
scroll to position [220, 0]
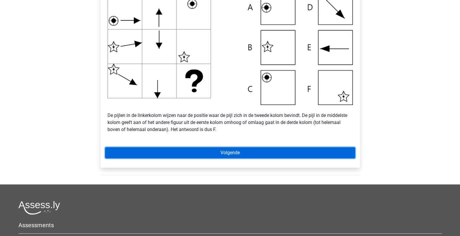
click at [282, 149] on link "Volgende" at bounding box center [230, 152] width 250 height 11
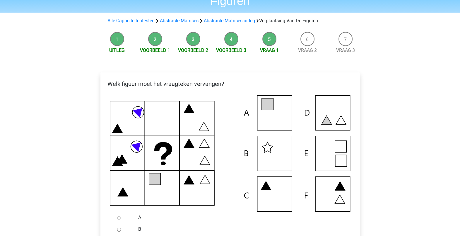
scroll to position [73, 0]
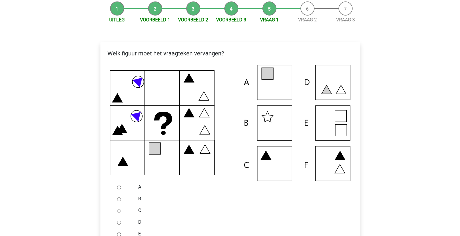
click at [118, 186] on input "A" at bounding box center [119, 187] width 4 height 4
radio input "true"
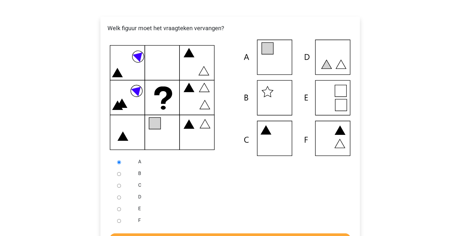
scroll to position [110, 0]
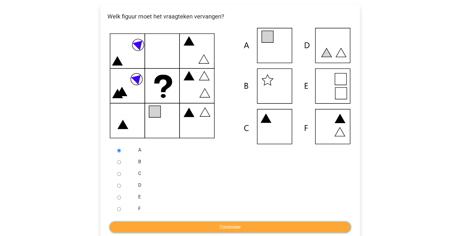
click at [211, 231] on input "Controleer" at bounding box center [230, 226] width 241 height 11
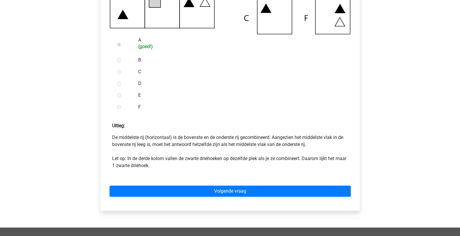
scroll to position [256, 0]
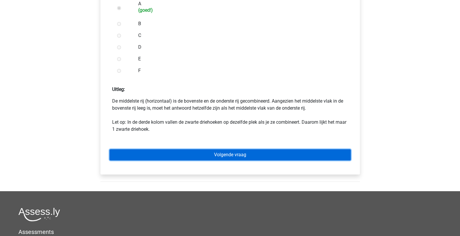
click at [227, 154] on link "Volgende vraag" at bounding box center [230, 154] width 241 height 11
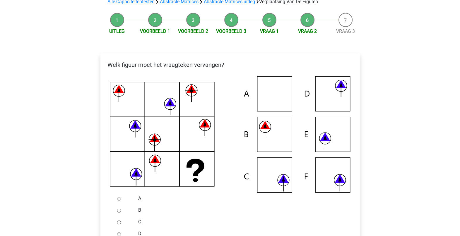
scroll to position [73, 0]
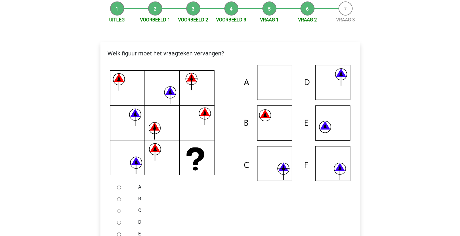
click at [120, 197] on input "B" at bounding box center [119, 199] width 4 height 4
radio input "true"
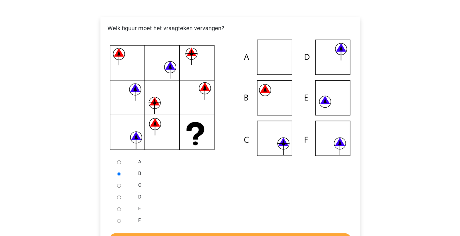
scroll to position [110, 0]
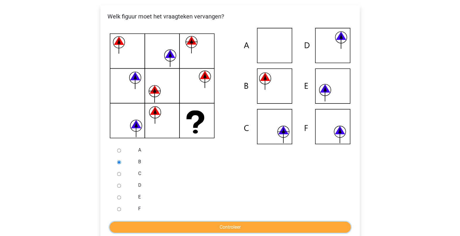
click at [238, 224] on input "Controleer" at bounding box center [230, 226] width 241 height 11
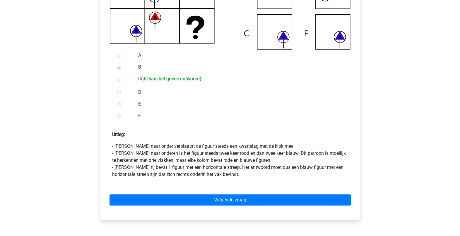
scroll to position [220, 0]
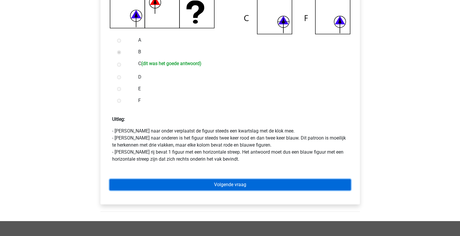
click at [246, 185] on link "Volgende vraag" at bounding box center [230, 184] width 241 height 11
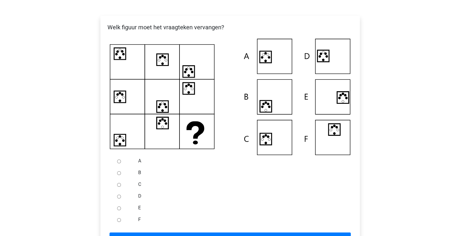
scroll to position [110, 0]
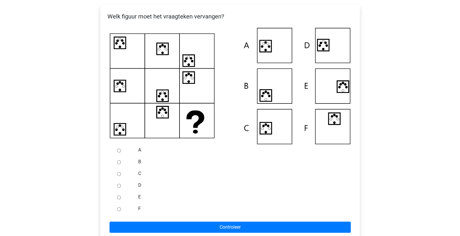
click at [122, 210] on div at bounding box center [124, 209] width 19 height 12
click at [120, 208] on input "F" at bounding box center [119, 209] width 4 height 4
radio input "true"
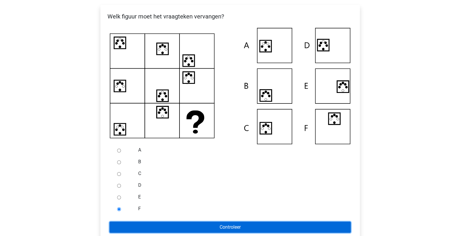
click at [145, 224] on input "Controleer" at bounding box center [230, 226] width 241 height 11
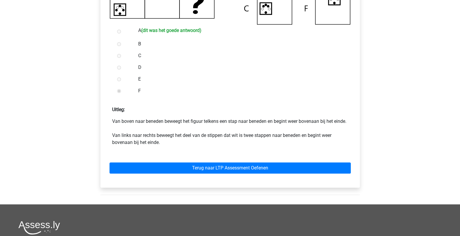
scroll to position [256, 0]
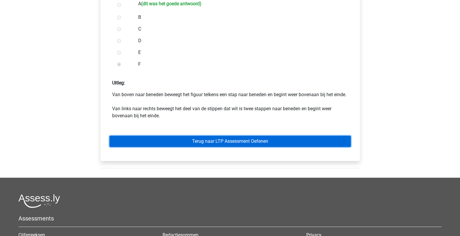
click at [238, 146] on link "Terug naar LTP Assessment Oefenen" at bounding box center [230, 141] width 241 height 11
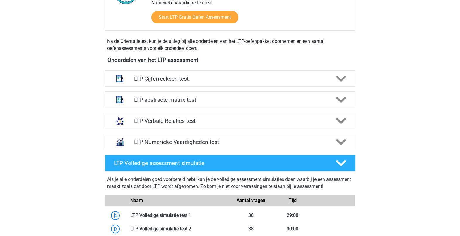
scroll to position [183, 0]
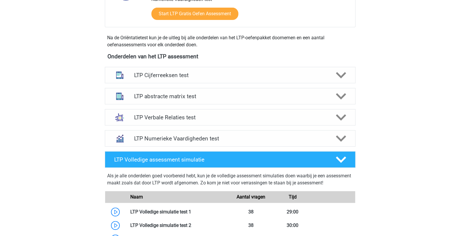
click at [255, 95] on h4 "LTP abstracte matrix test" at bounding box center [230, 96] width 192 height 7
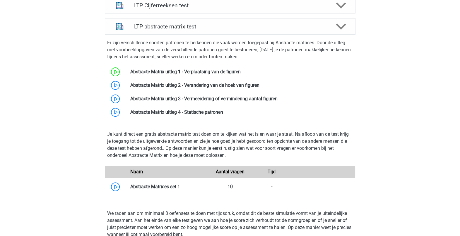
scroll to position [293, 0]
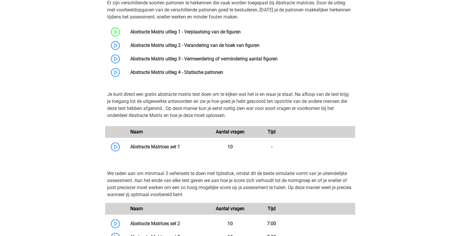
click at [180, 147] on link at bounding box center [180, 147] width 0 height 6
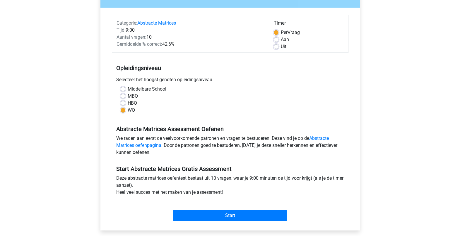
scroll to position [110, 0]
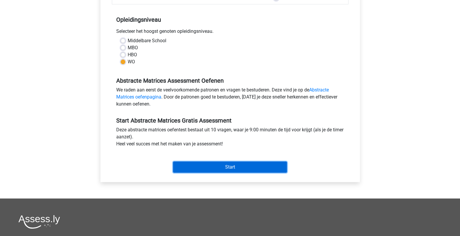
click at [224, 166] on input "Start" at bounding box center [230, 166] width 114 height 11
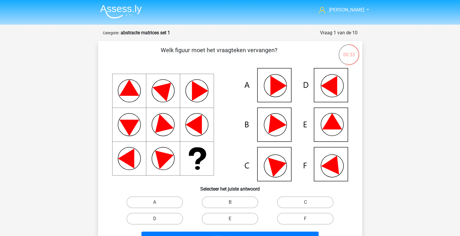
click at [271, 86] on icon at bounding box center [278, 86] width 16 height 20
click at [164, 203] on label "A" at bounding box center [155, 202] width 57 height 12
click at [158, 203] on input "A" at bounding box center [157, 204] width 4 height 4
radio input "true"
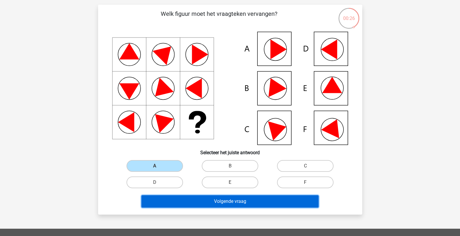
click at [257, 204] on button "Volgende vraag" at bounding box center [230, 201] width 177 height 12
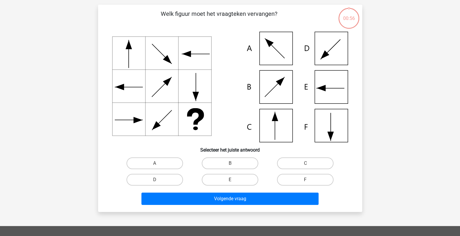
scroll to position [29, 0]
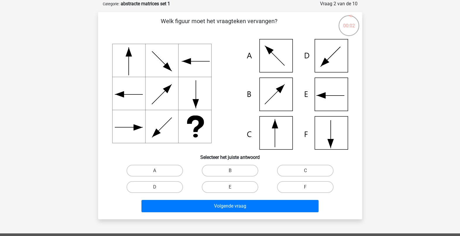
click at [306, 167] on label "C" at bounding box center [305, 171] width 57 height 12
click at [306, 171] on input "C" at bounding box center [308, 173] width 4 height 4
radio input "true"
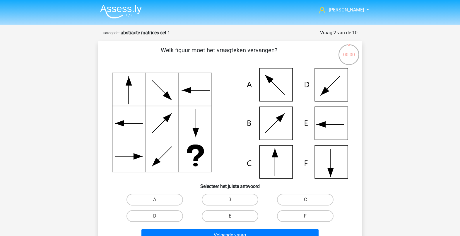
scroll to position [29, 0]
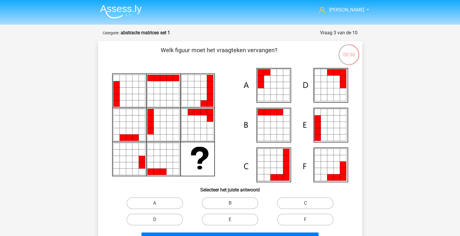
click at [264, 78] on icon at bounding box center [261, 79] width 6 height 6
click at [169, 205] on label "A" at bounding box center [155, 203] width 57 height 12
click at [158, 205] on input "A" at bounding box center [157, 205] width 4 height 4
radio input "true"
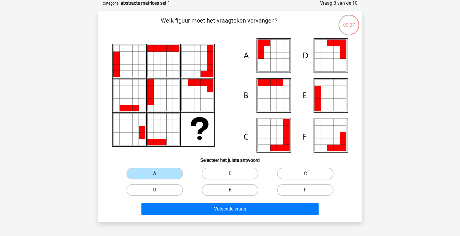
scroll to position [36, 0]
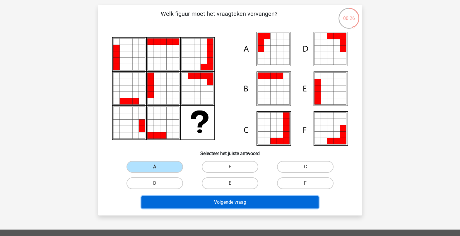
click at [277, 201] on button "Volgende vraag" at bounding box center [230, 202] width 177 height 12
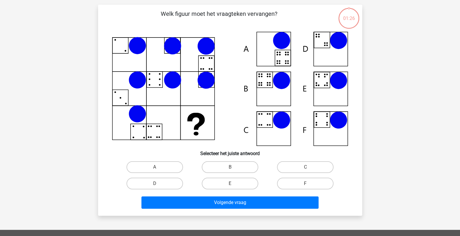
scroll to position [29, 0]
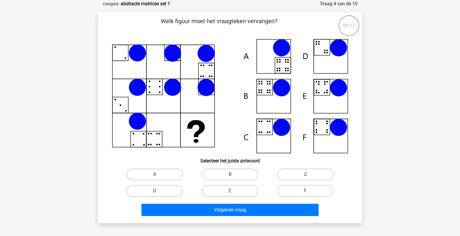
click at [234, 177] on label "B" at bounding box center [230, 174] width 57 height 12
click at [234, 177] on input "B" at bounding box center [232, 176] width 4 height 4
radio input "true"
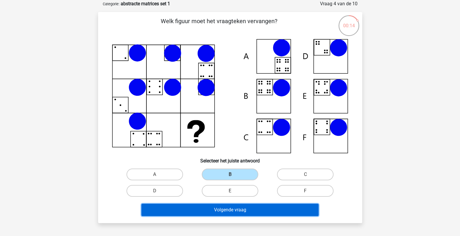
click at [246, 210] on button "Volgende vraag" at bounding box center [230, 210] width 177 height 12
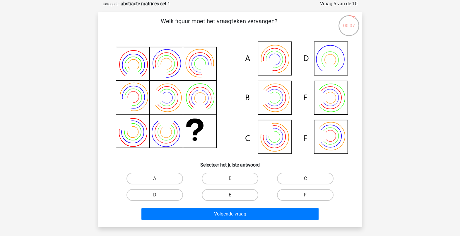
click at [308, 196] on input "F" at bounding box center [308, 197] width 4 height 4
radio input "true"
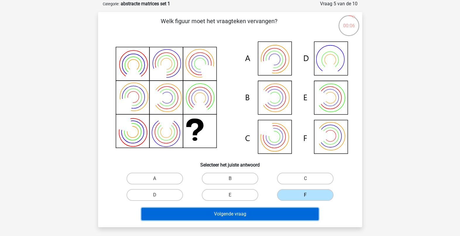
click at [301, 213] on button "Volgende vraag" at bounding box center [230, 214] width 177 height 12
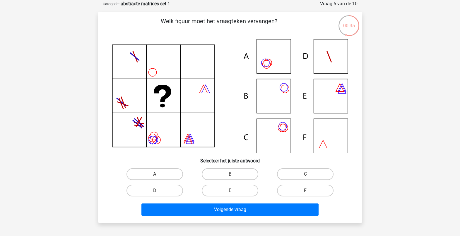
click at [234, 174] on input "B" at bounding box center [232, 176] width 4 height 4
radio input "true"
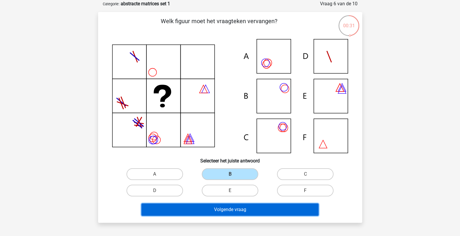
click at [233, 210] on button "Volgende vraag" at bounding box center [230, 209] width 177 height 12
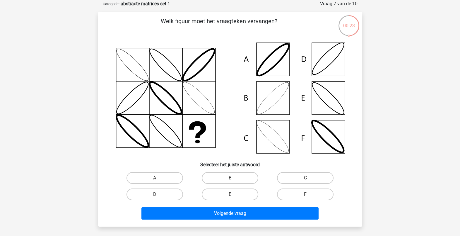
click at [272, 106] on icon at bounding box center [273, 98] width 38 height 38
click at [237, 178] on label "B" at bounding box center [230, 178] width 57 height 12
click at [234, 178] on input "B" at bounding box center [232, 180] width 4 height 4
radio input "true"
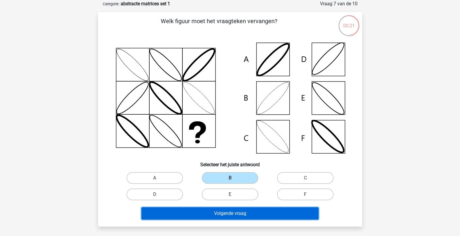
click at [236, 213] on button "Volgende vraag" at bounding box center [230, 213] width 177 height 12
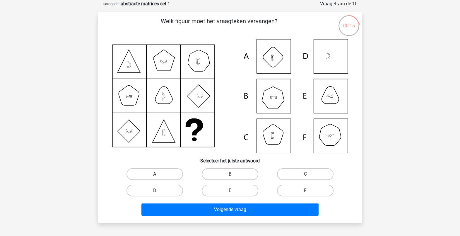
click at [298, 174] on label "C" at bounding box center [305, 174] width 57 height 12
click at [306, 174] on input "C" at bounding box center [308, 176] width 4 height 4
radio input "true"
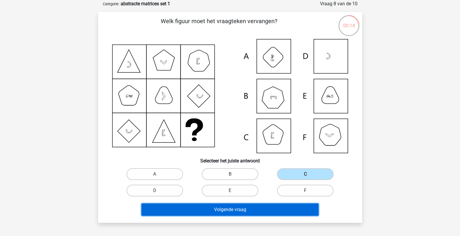
click at [267, 210] on button "Volgende vraag" at bounding box center [230, 209] width 177 height 12
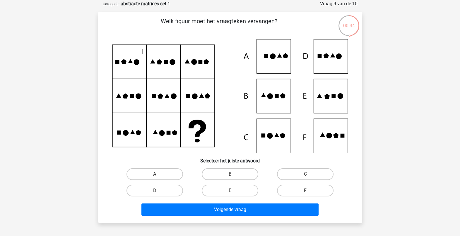
click at [296, 173] on label "C" at bounding box center [305, 174] width 57 height 12
click at [306, 174] on input "C" at bounding box center [308, 176] width 4 height 4
radio input "true"
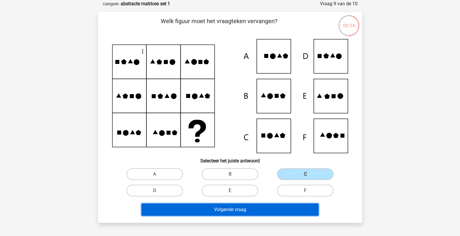
click at [273, 203] on button "Volgende vraag" at bounding box center [230, 209] width 177 height 12
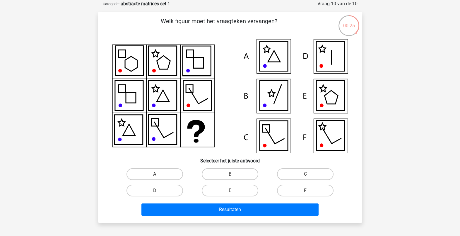
click at [233, 170] on label "B" at bounding box center [230, 174] width 57 height 12
click at [233, 174] on input "B" at bounding box center [232, 176] width 4 height 4
radio input "true"
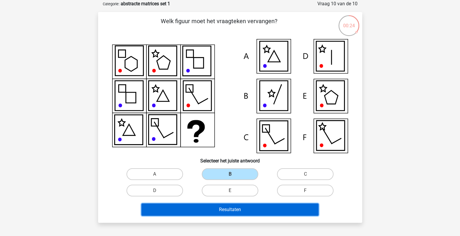
click at [237, 208] on button "Resultaten" at bounding box center [230, 209] width 177 height 12
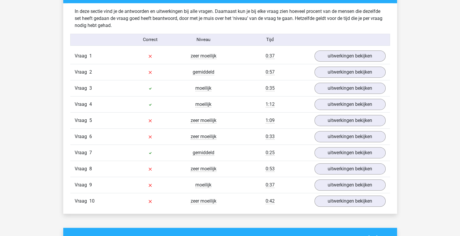
scroll to position [330, 0]
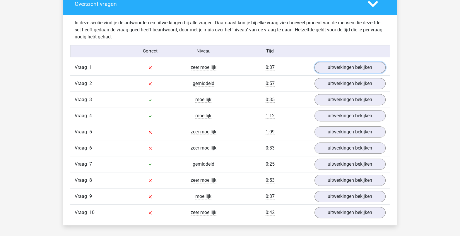
click at [328, 66] on link "uitwerkingen bekijken" at bounding box center [350, 67] width 71 height 11
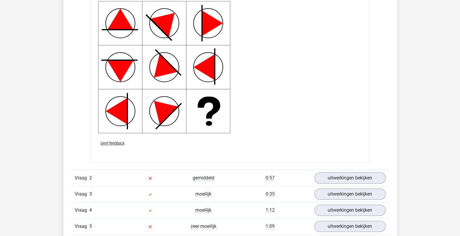
scroll to position [696, 0]
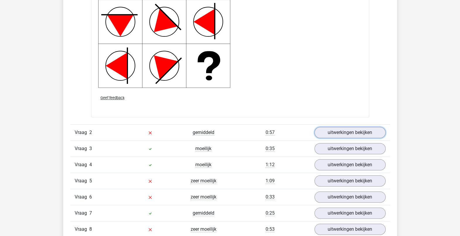
click at [338, 129] on link "uitwerkingen bekijken" at bounding box center [350, 132] width 71 height 11
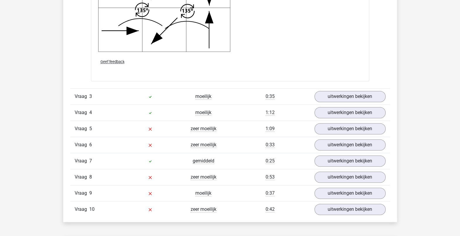
scroll to position [1172, 0]
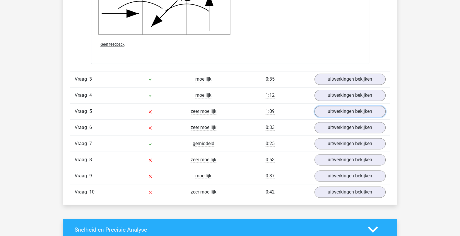
click at [326, 113] on link "uitwerkingen bekijken" at bounding box center [350, 111] width 71 height 11
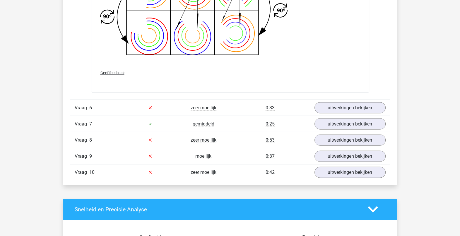
scroll to position [1611, 0]
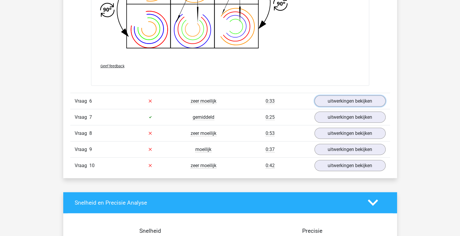
click at [355, 96] on link "uitwerkingen bekijken" at bounding box center [350, 101] width 71 height 11
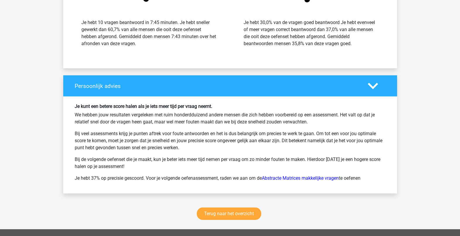
scroll to position [2234, 0]
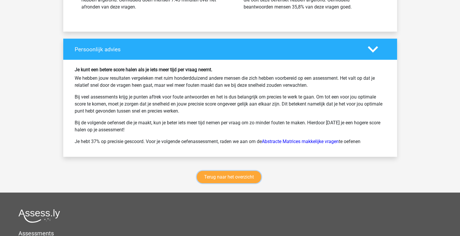
click at [253, 173] on link "Terug naar het overzicht" at bounding box center [229, 177] width 64 height 12
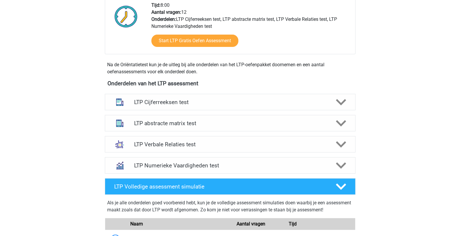
scroll to position [183, 0]
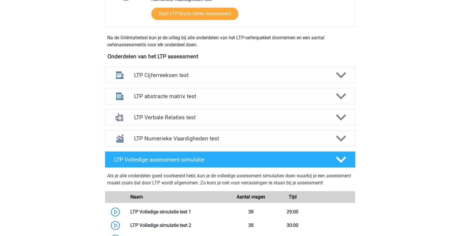
click at [340, 117] on polygon at bounding box center [341, 117] width 10 height 6
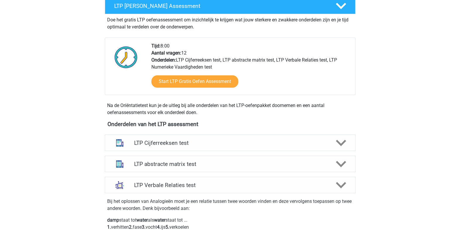
scroll to position [0, 0]
